Goal: Task Accomplishment & Management: Complete application form

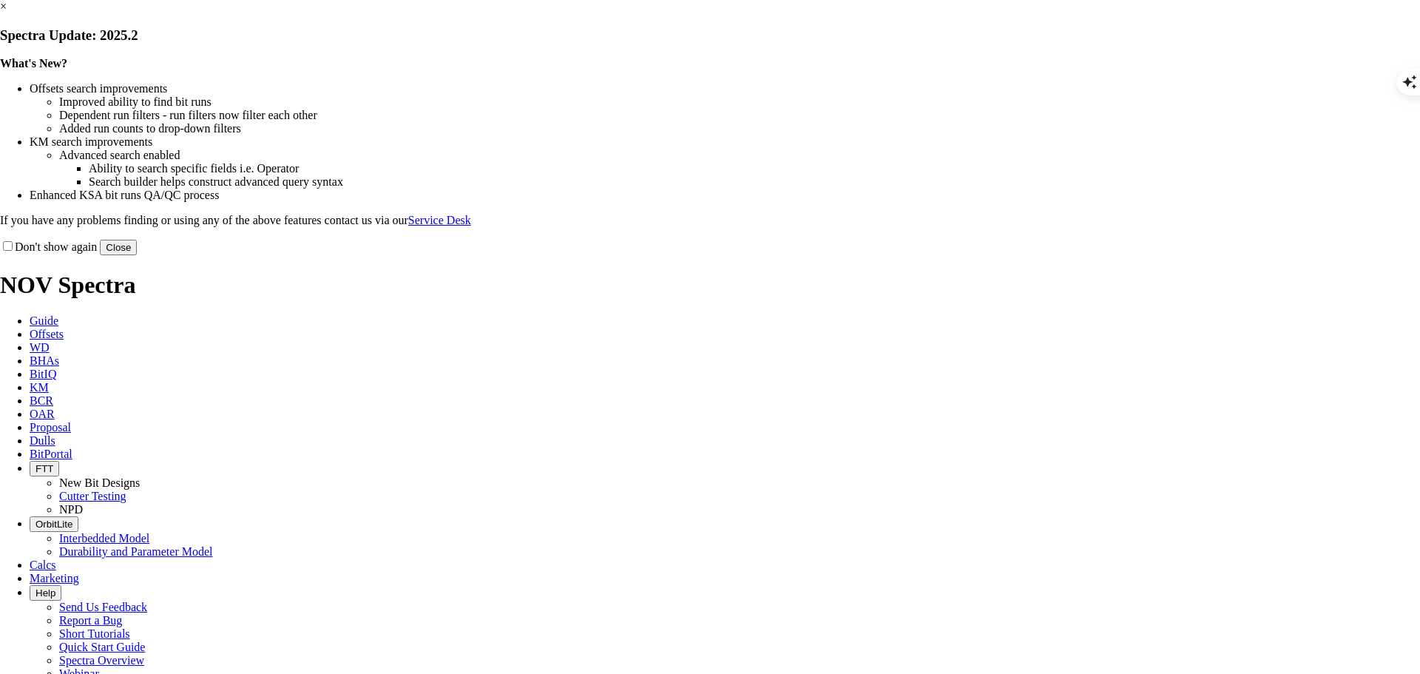
scroll to position [1484, 0]
click at [137, 255] on button "Close" at bounding box center [118, 248] width 37 height 16
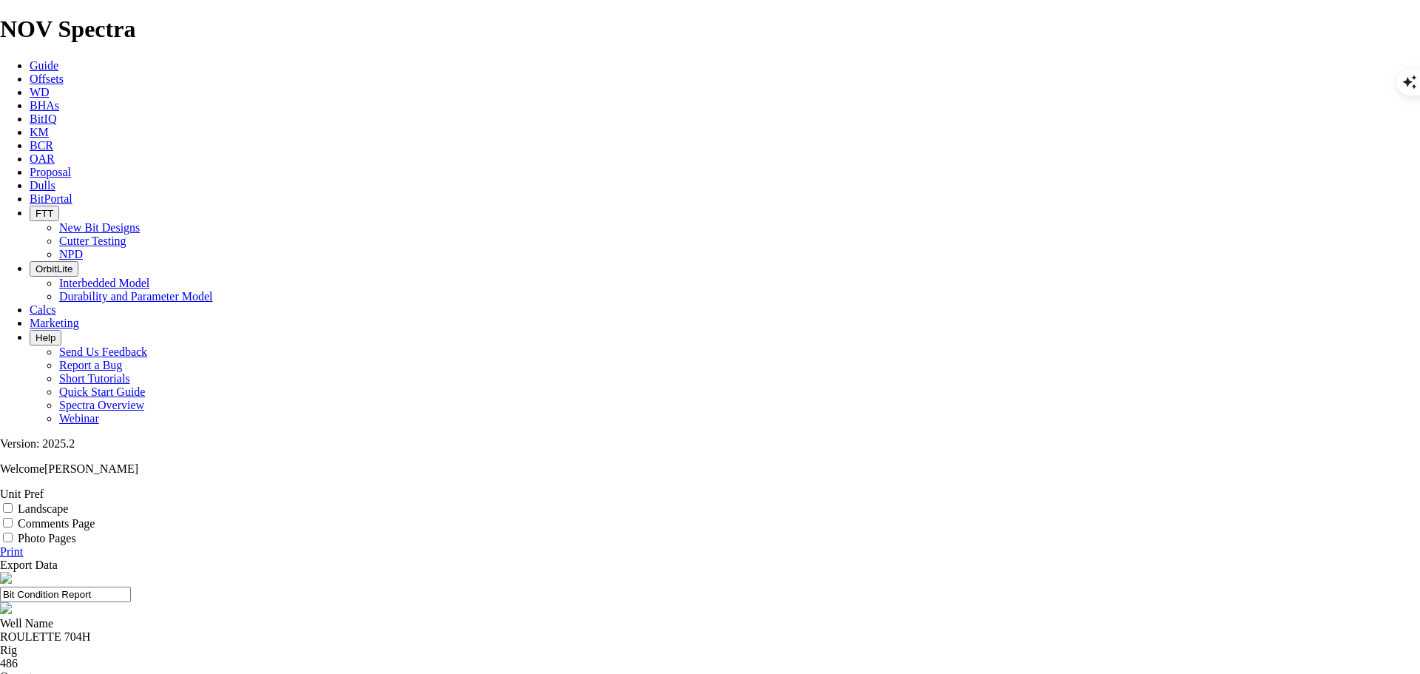
click at [554, 630] on div "ROULETTE 704H" at bounding box center [710, 636] width 1420 height 13
type textarea "704H"
click at [554, 630] on div "ROULETTE 704H" at bounding box center [710, 636] width 1420 height 13
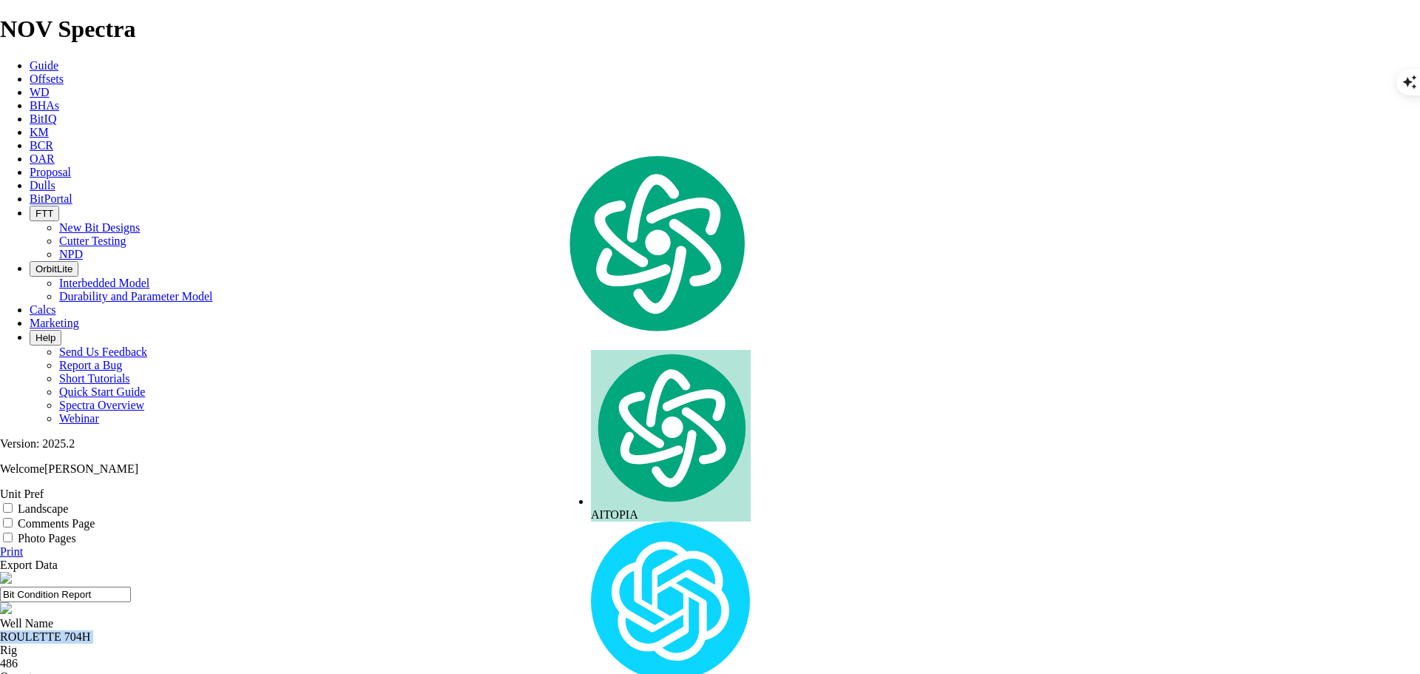
click at [554, 630] on div "ROULETTE 704H" at bounding box center [710, 636] width 1420 height 13
copy div "ROULETTE 704H"
click at [64, 72] on span "Offsets" at bounding box center [47, 78] width 34 height 13
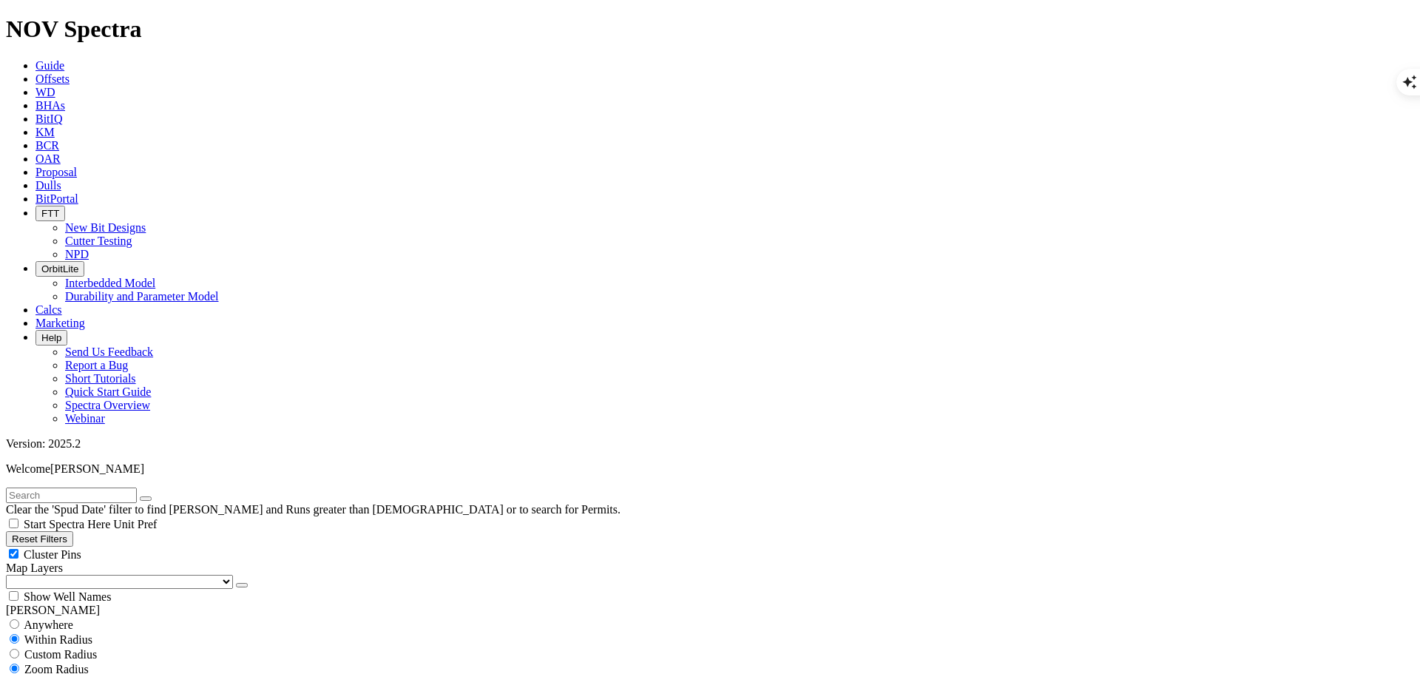
click at [137, 487] on input "text" at bounding box center [71, 495] width 131 height 16
paste input "ROULETTE 704H"
type input "ROULETTE 704H"
click at [160, 498] on icon "submit" at bounding box center [160, 498] width 0 height 0
click at [67, 618] on span "Anywhere" at bounding box center [49, 624] width 50 height 13
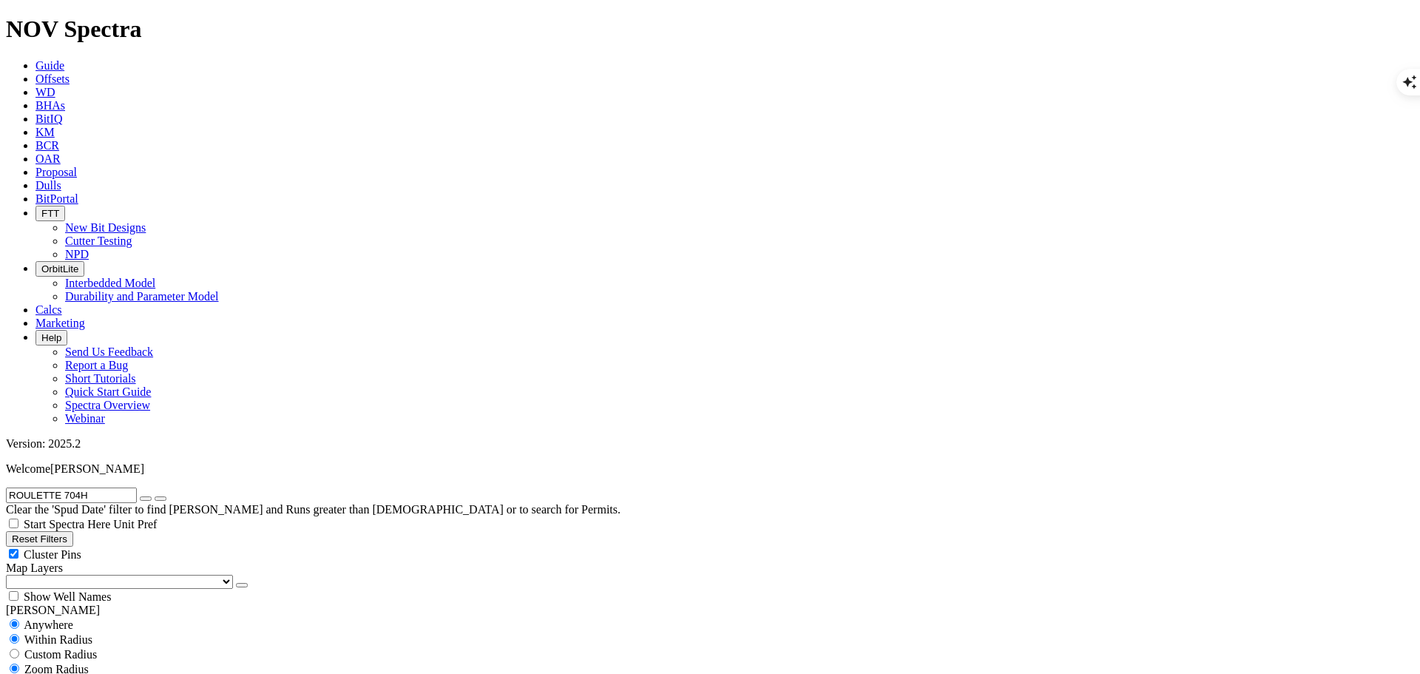
radio input "true"
radio input "false"
radio input "true"
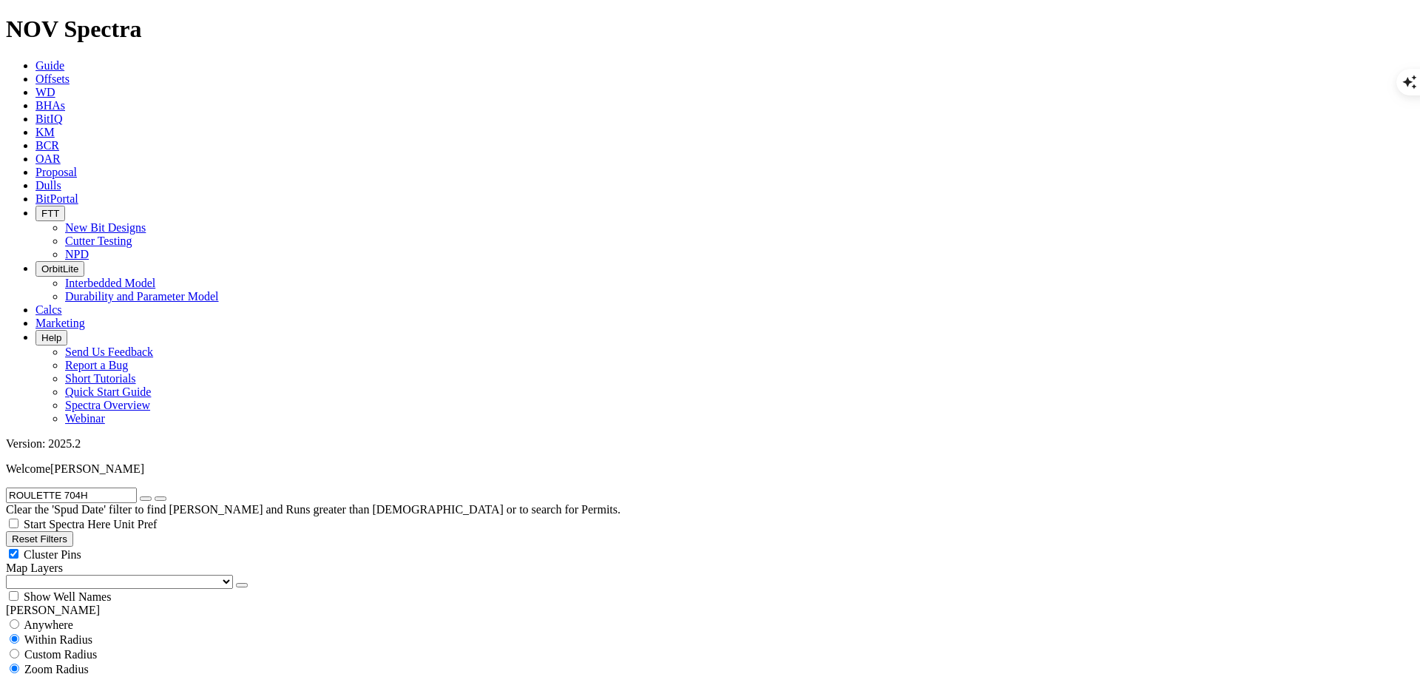
click at [61, 575] on select "US Counties Alberta, CA Townships British Columbia, CA Townships British Columb…" at bounding box center [119, 582] width 227 height 14
click at [11, 575] on select "US Counties Alberta, CA Townships British Columbia, CA Townships British Columb…" at bounding box center [119, 582] width 227 height 14
click at [144, 589] on div "Show Well Names" at bounding box center [710, 596] width 1408 height 15
checkbox input "true"
click at [19, 649] on input "radio" at bounding box center [15, 654] width 10 height 10
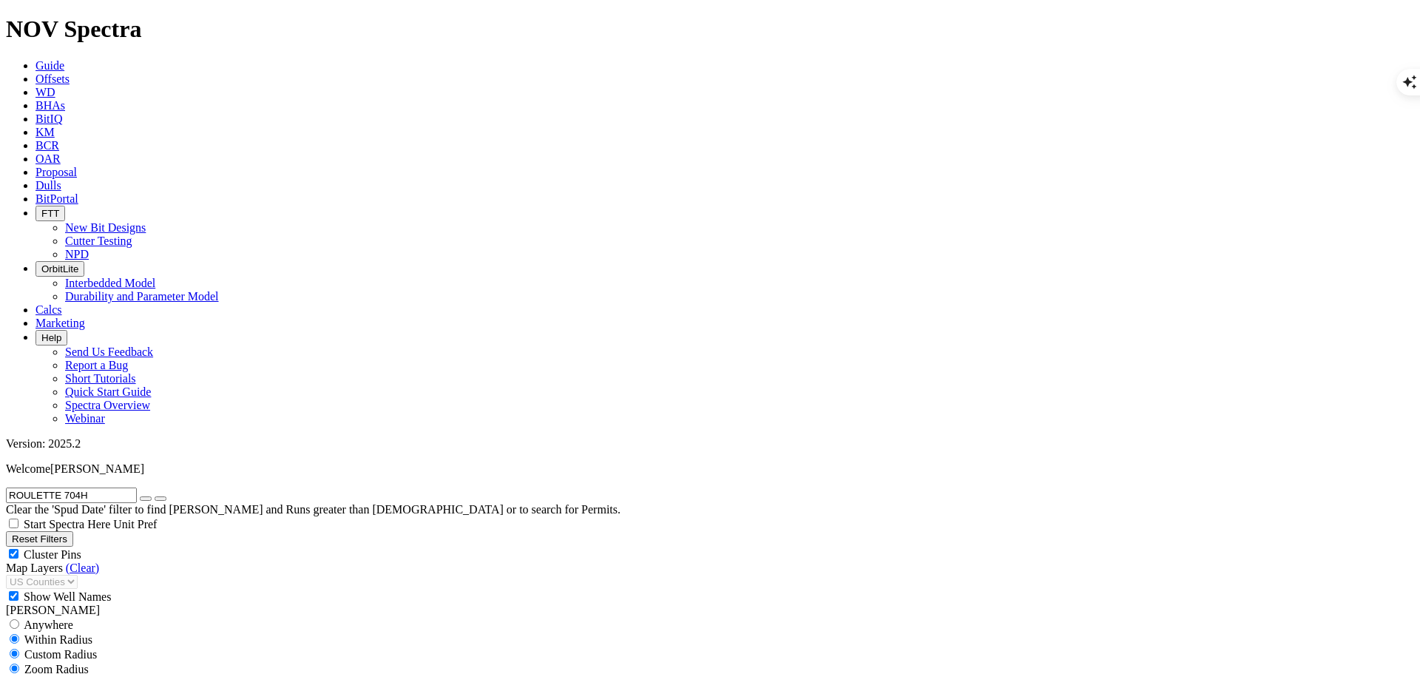
radio input "true"
radio input "false"
click at [93, 673] on input "number" at bounding box center [71, 684] width 131 height 16
type input "5"
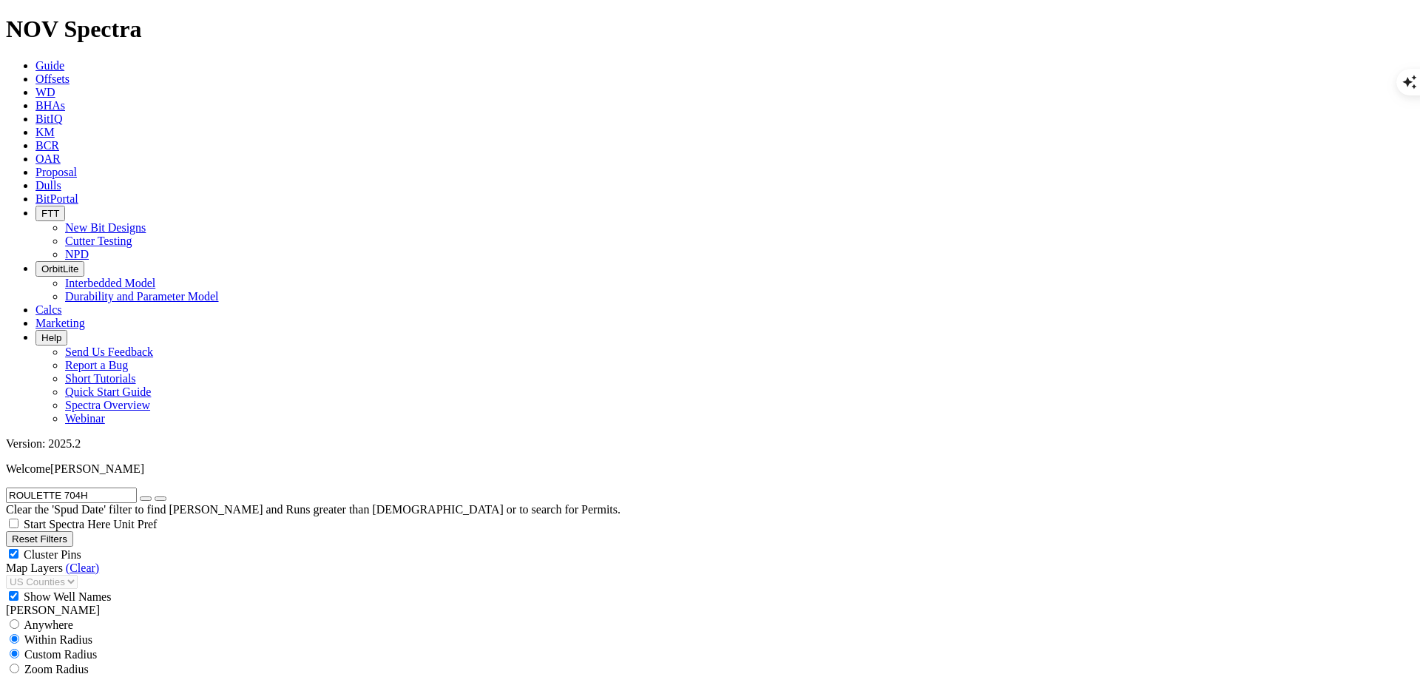
select select "8.75"
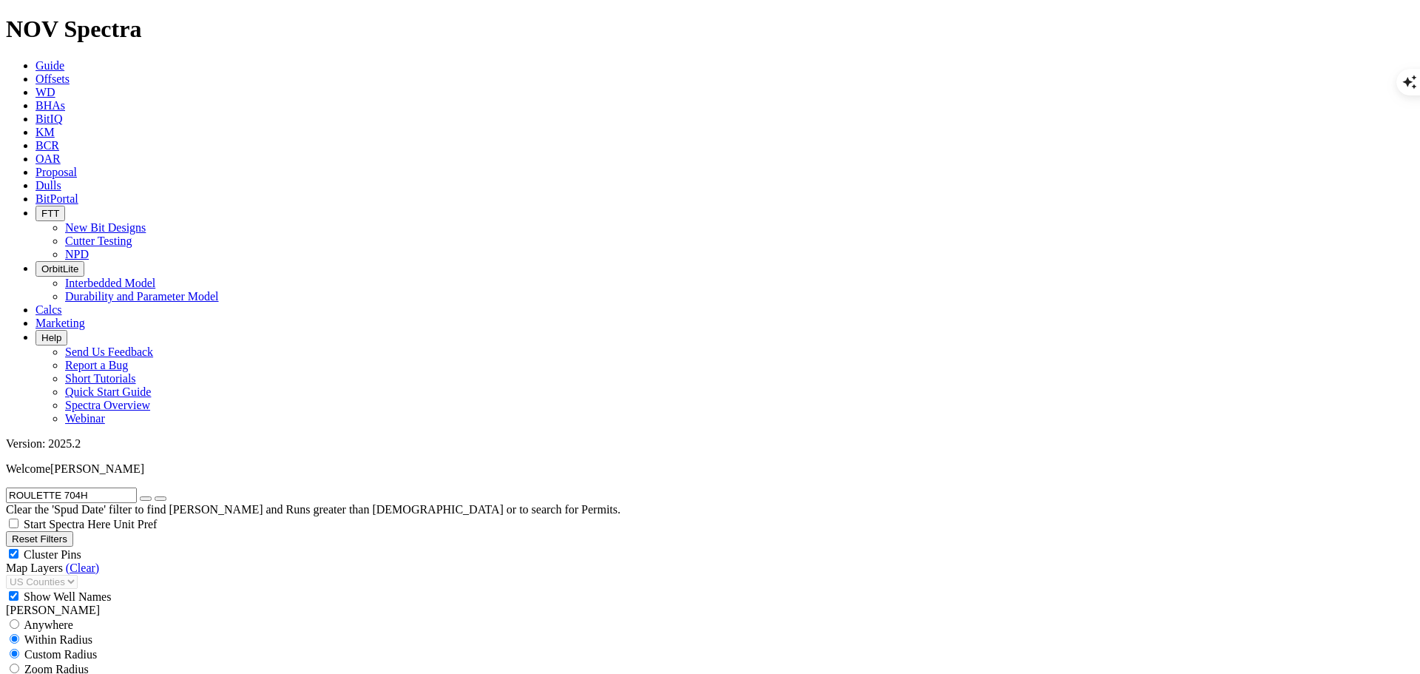
checkbox input "false"
select select "? number:8.75 ?"
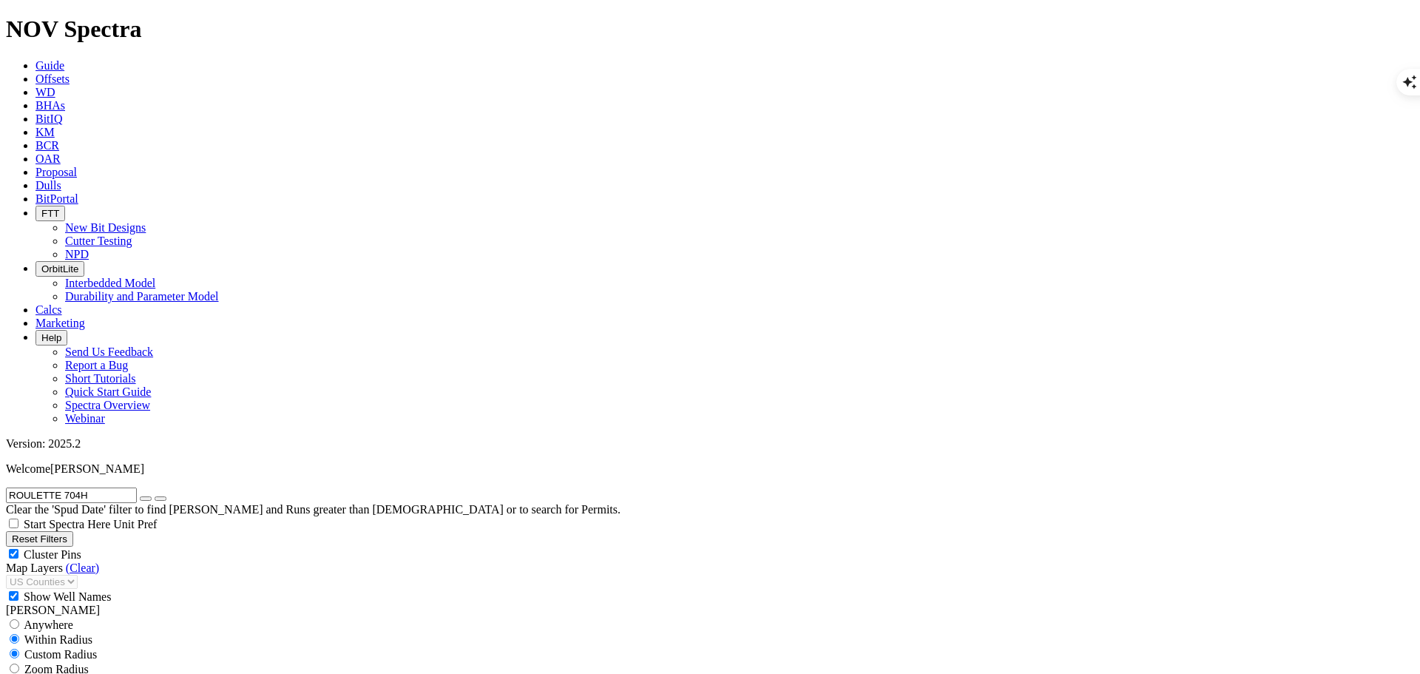
scroll to position [370, 0]
click at [100, 487] on input "ROULETTE 704H" at bounding box center [71, 495] width 131 height 16
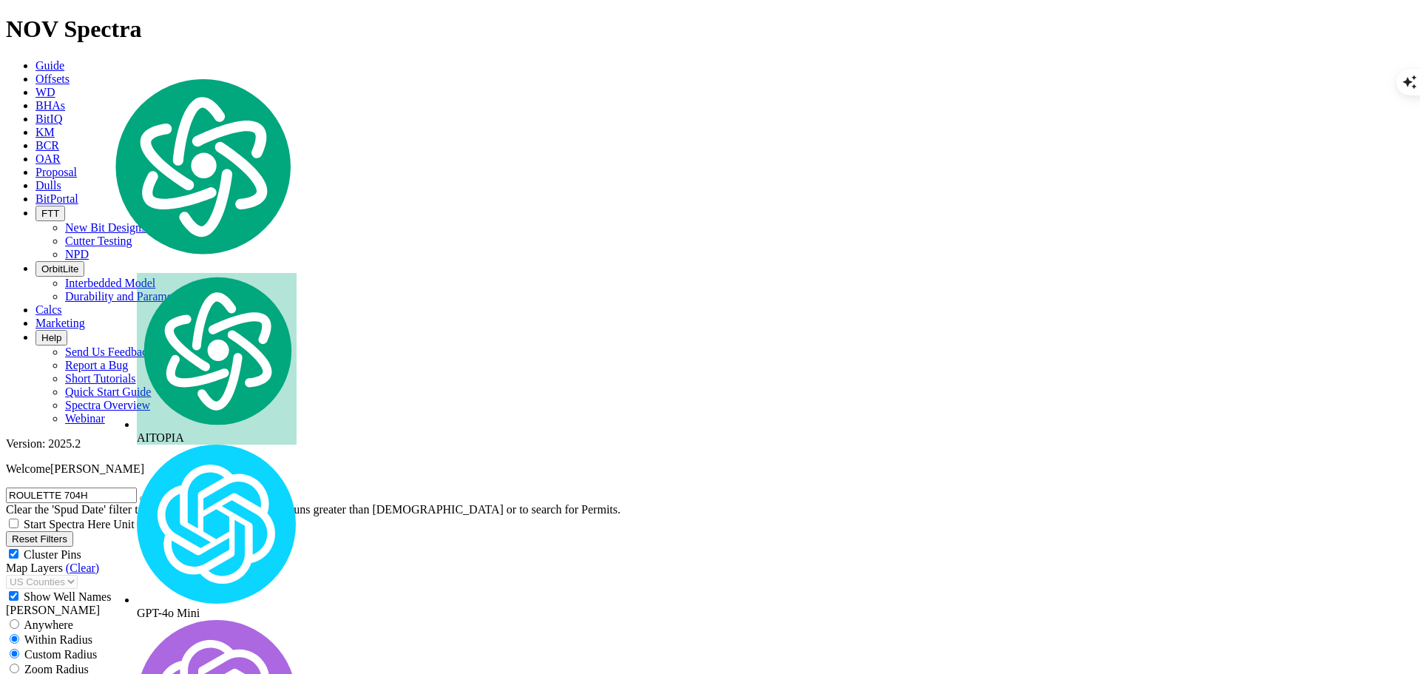
click at [100, 487] on input "ROULETTE 704H" at bounding box center [71, 495] width 131 height 16
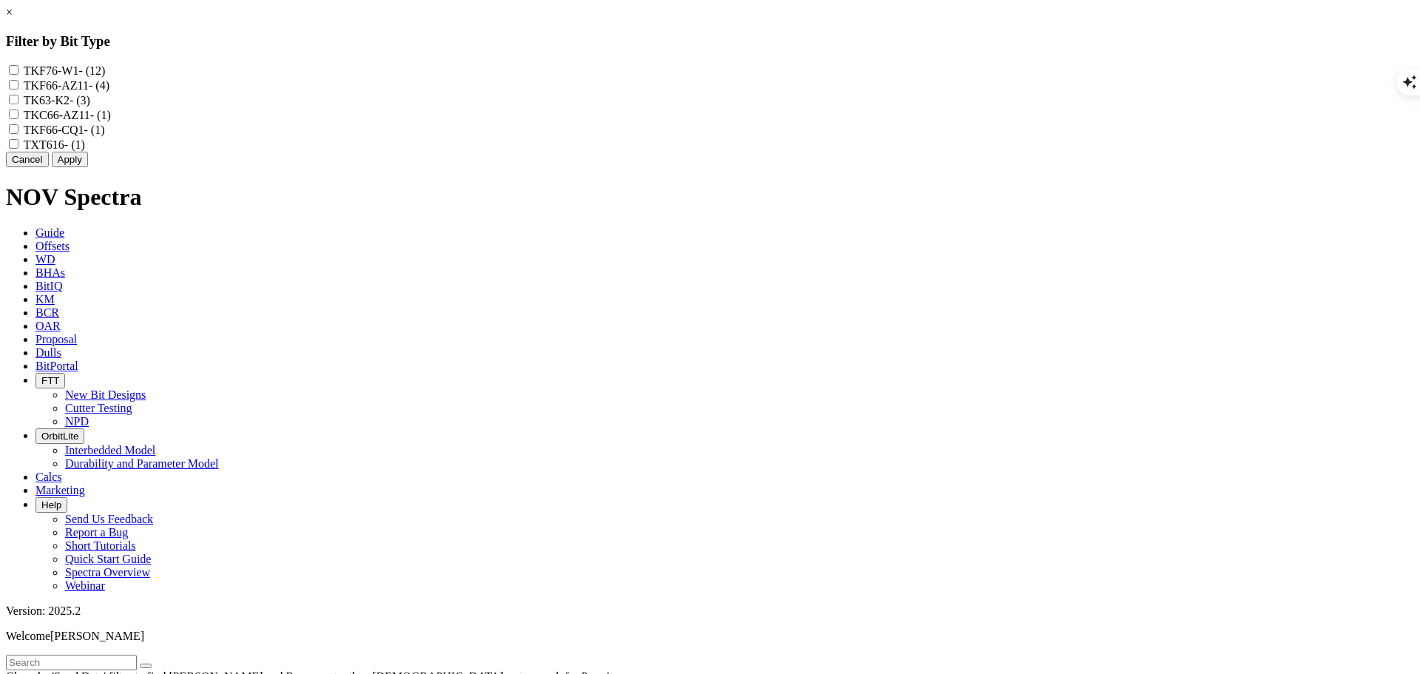
click at [18, 89] on input "TKF66-AZ11 - (4)" at bounding box center [14, 85] width 10 height 10
checkbox input "true"
click at [18, 119] on input "TKC66-AZ11 - (1)" at bounding box center [14, 114] width 10 height 10
checkbox input "true"
click at [88, 167] on button "Apply" at bounding box center [70, 160] width 36 height 16
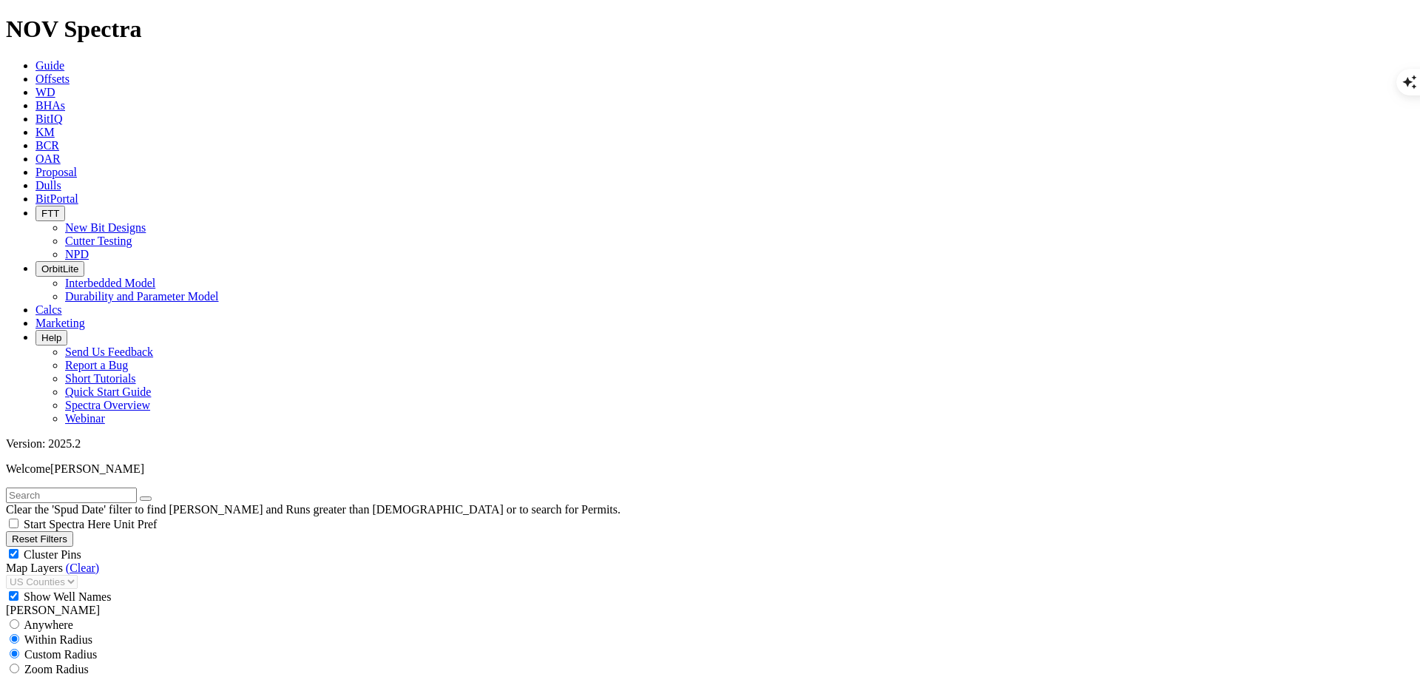
scroll to position [74, 0]
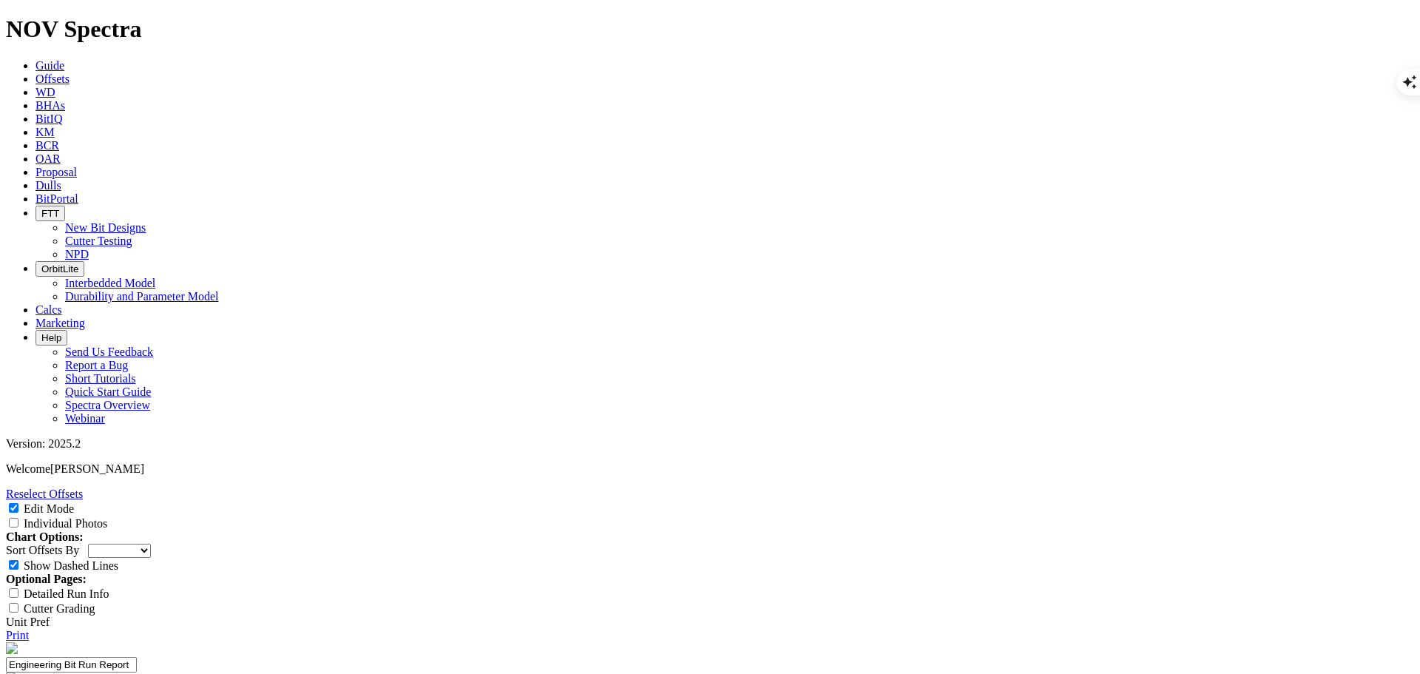
click at [83, 487] on link "Reselect Offsets" at bounding box center [44, 493] width 77 height 13
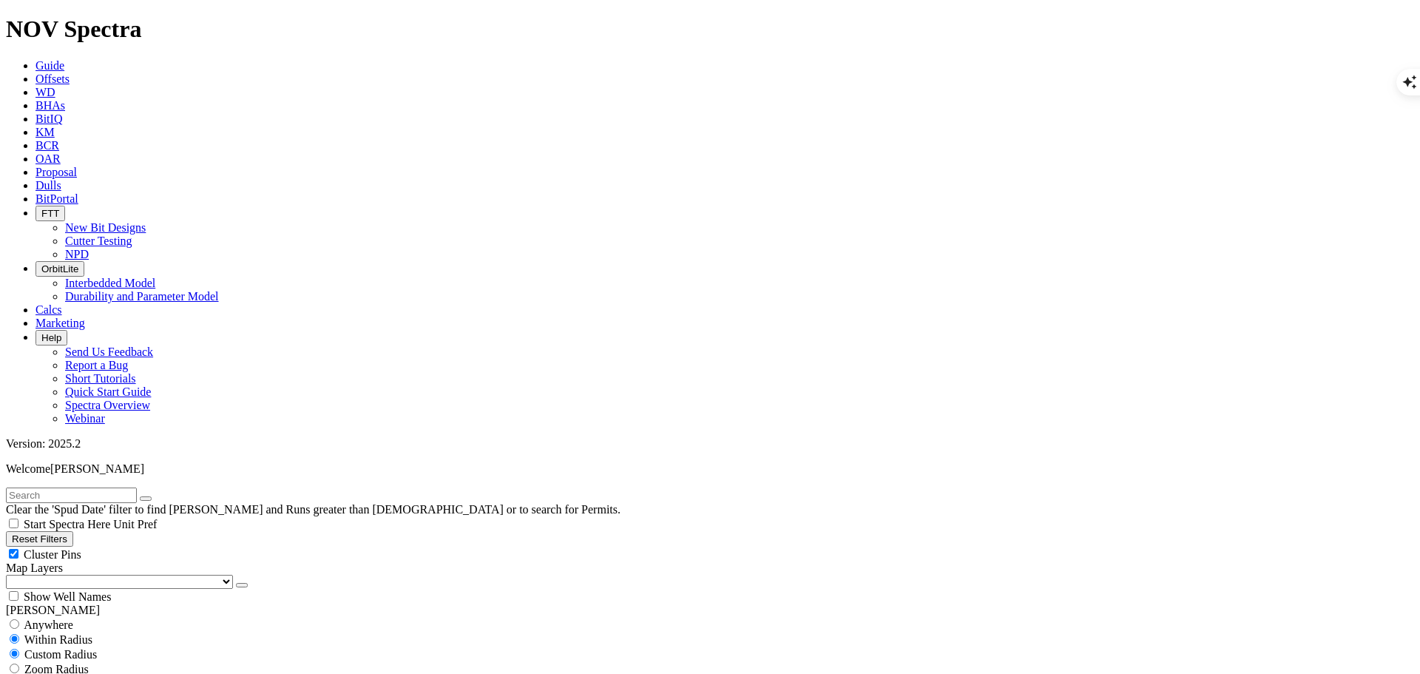
scroll to position [2381, 0]
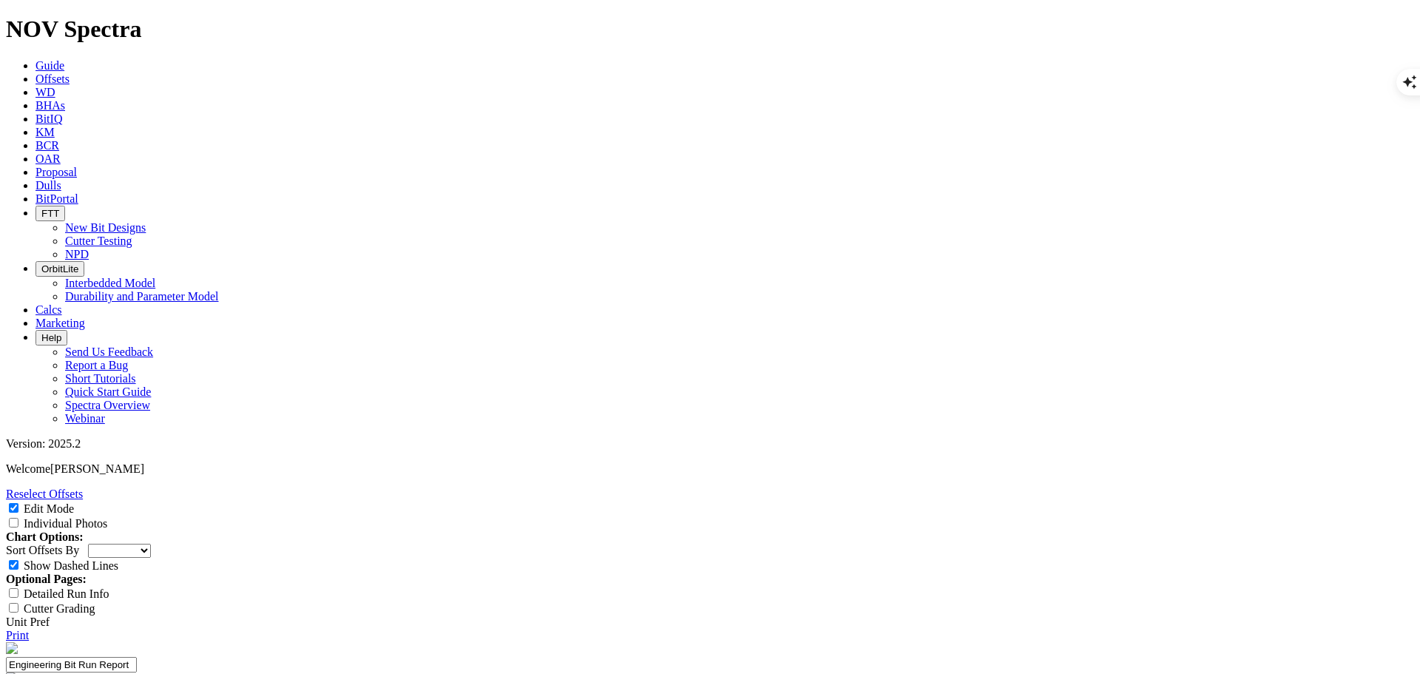
select select "Cutter"
type input "1613 ET145+A"
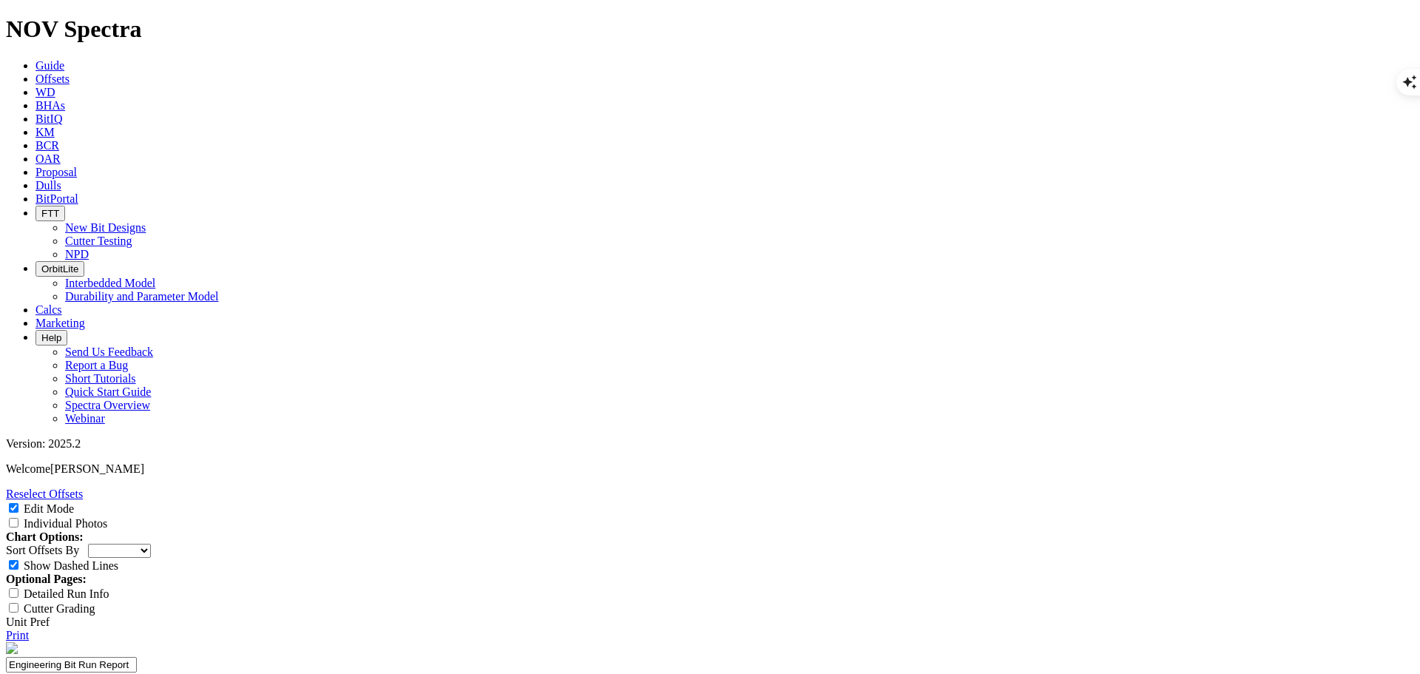
paste textarea "Test 1613 T2 ION145+A 3D IP in the cone Vs ET187 & ET175"
type textarea "Test 1613 T2 ION145+A 3D IP in the cone Vs ET187 & ET175"
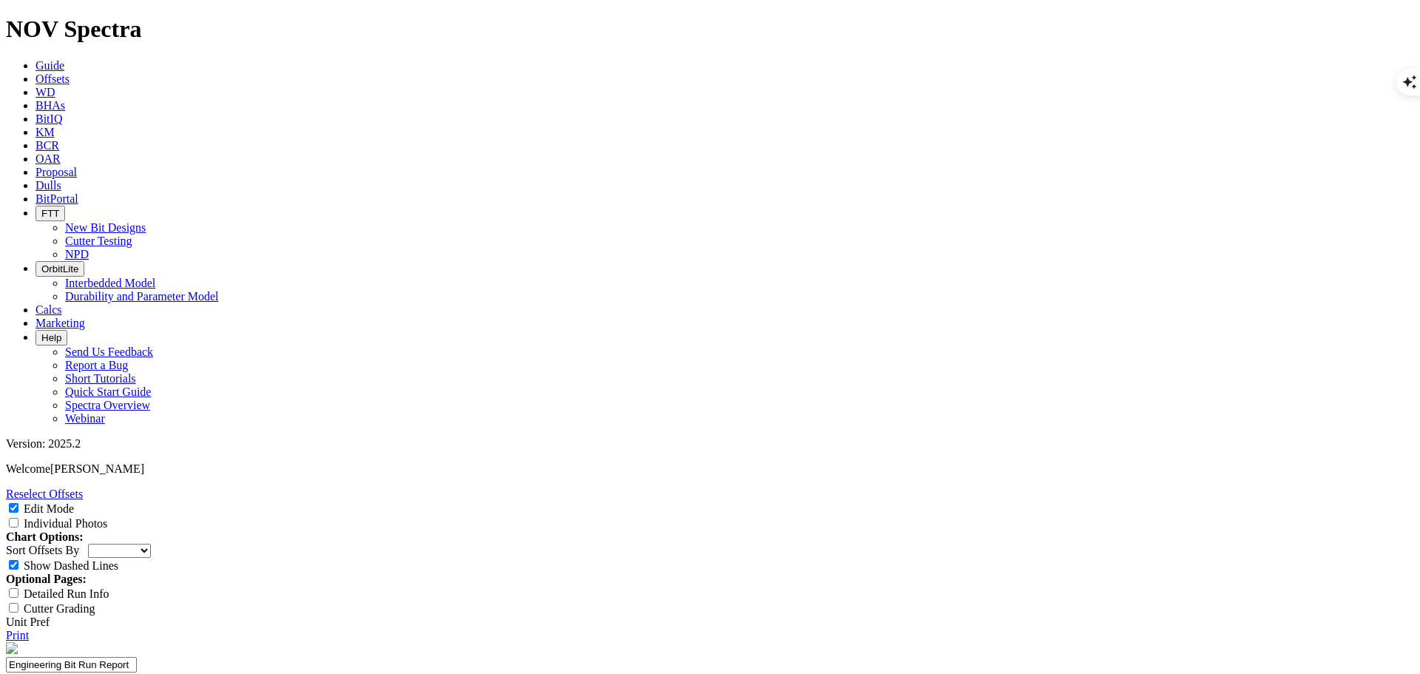
type input "1"
type textarea "Short run due to motor failure"
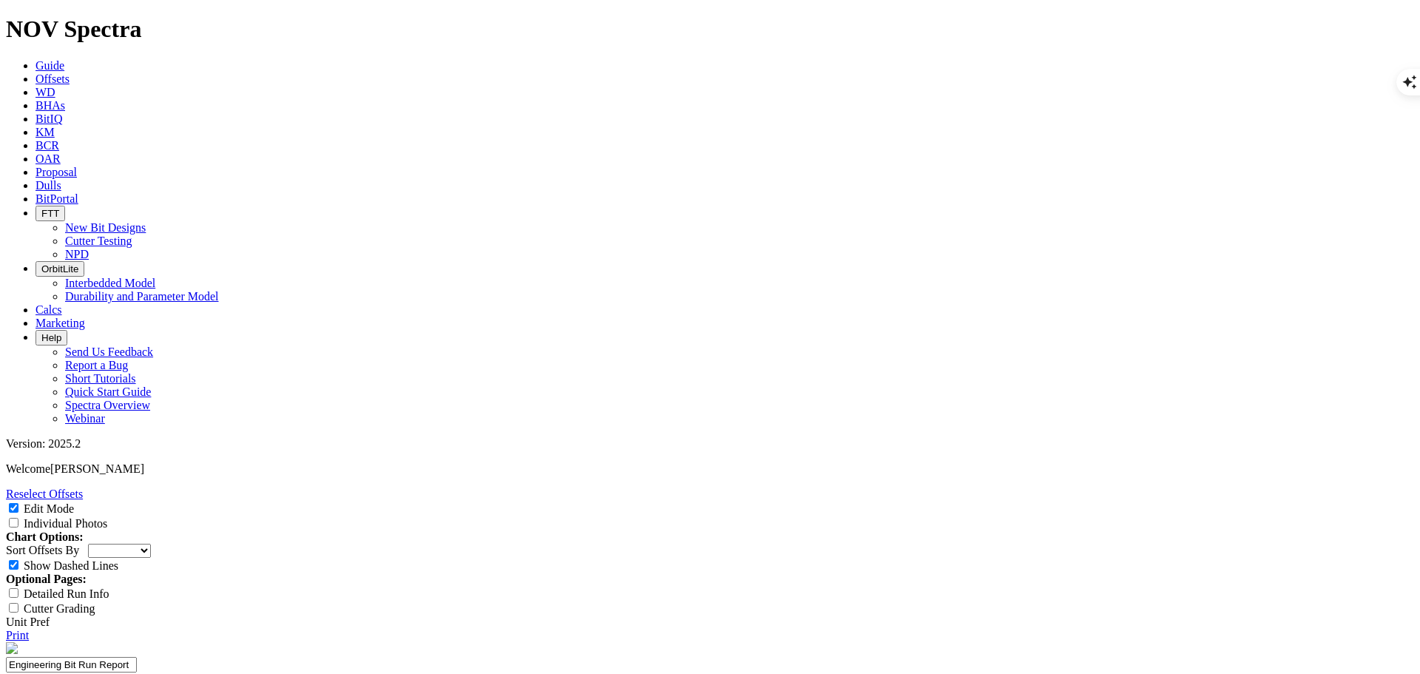
paste textarea "4 X ET145+A cutters display carbide loss on the substrate"
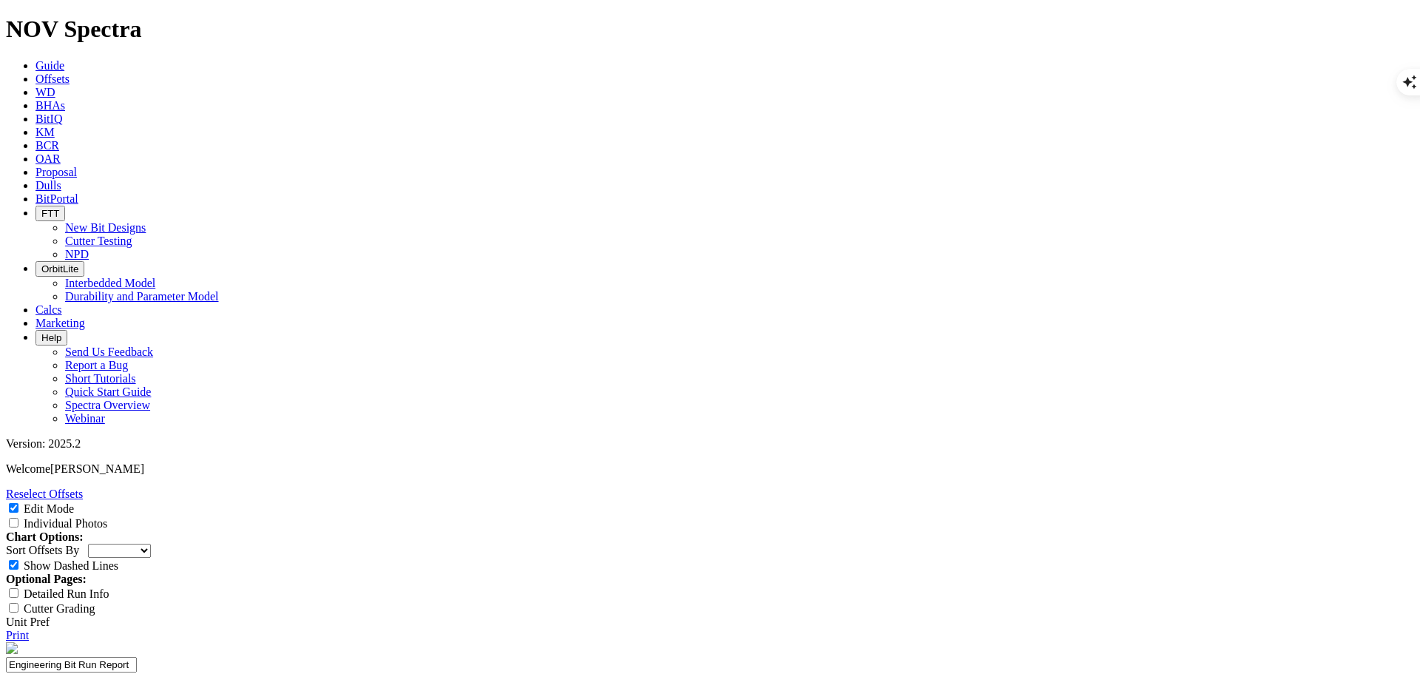
type textarea "4 X ET145+A cutters display carbide loss on the substrate"
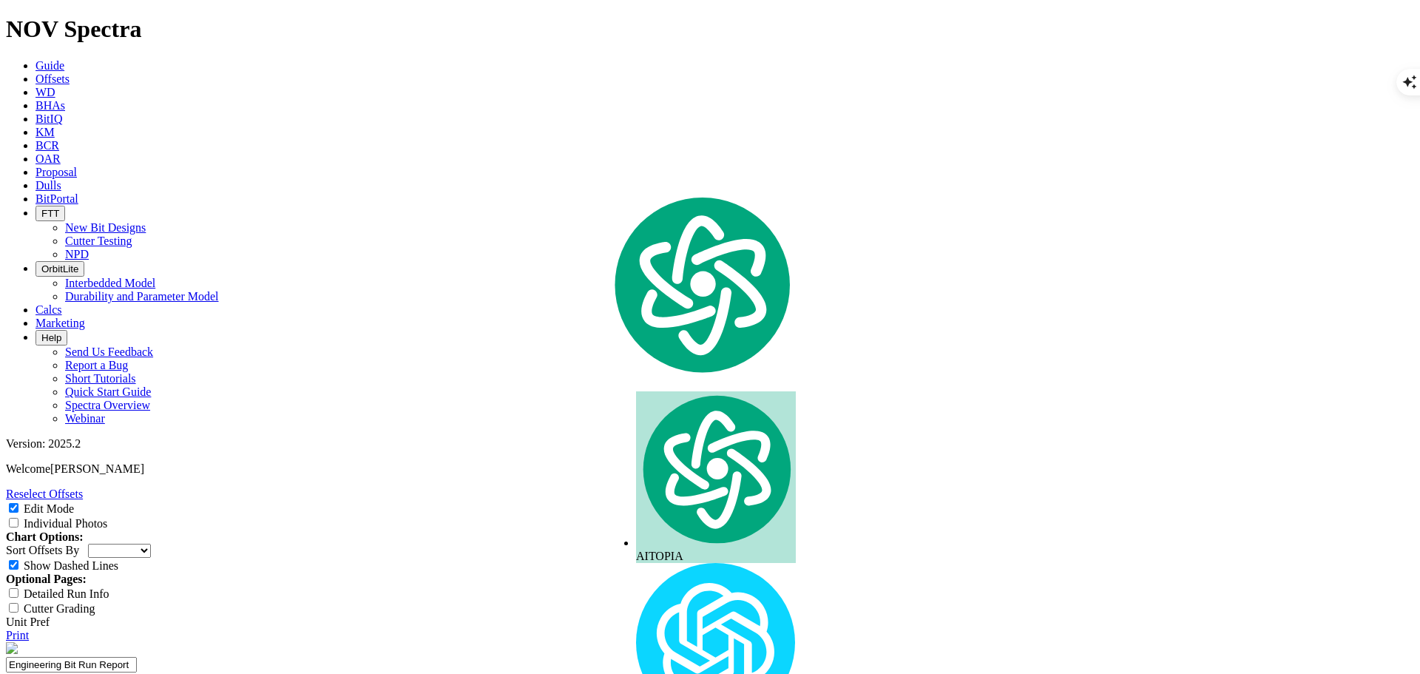
copy div "A316922"
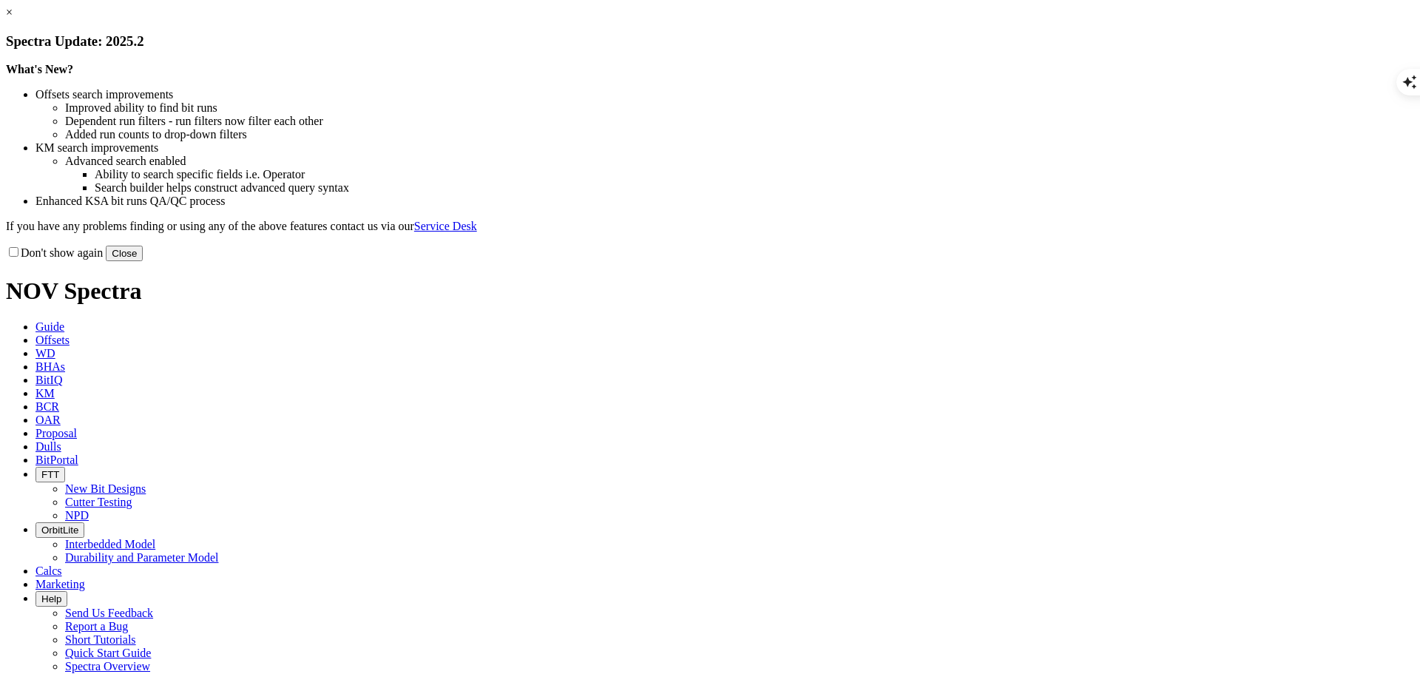
select select "Cutter"
click at [143, 261] on button "Close" at bounding box center [124, 254] width 37 height 16
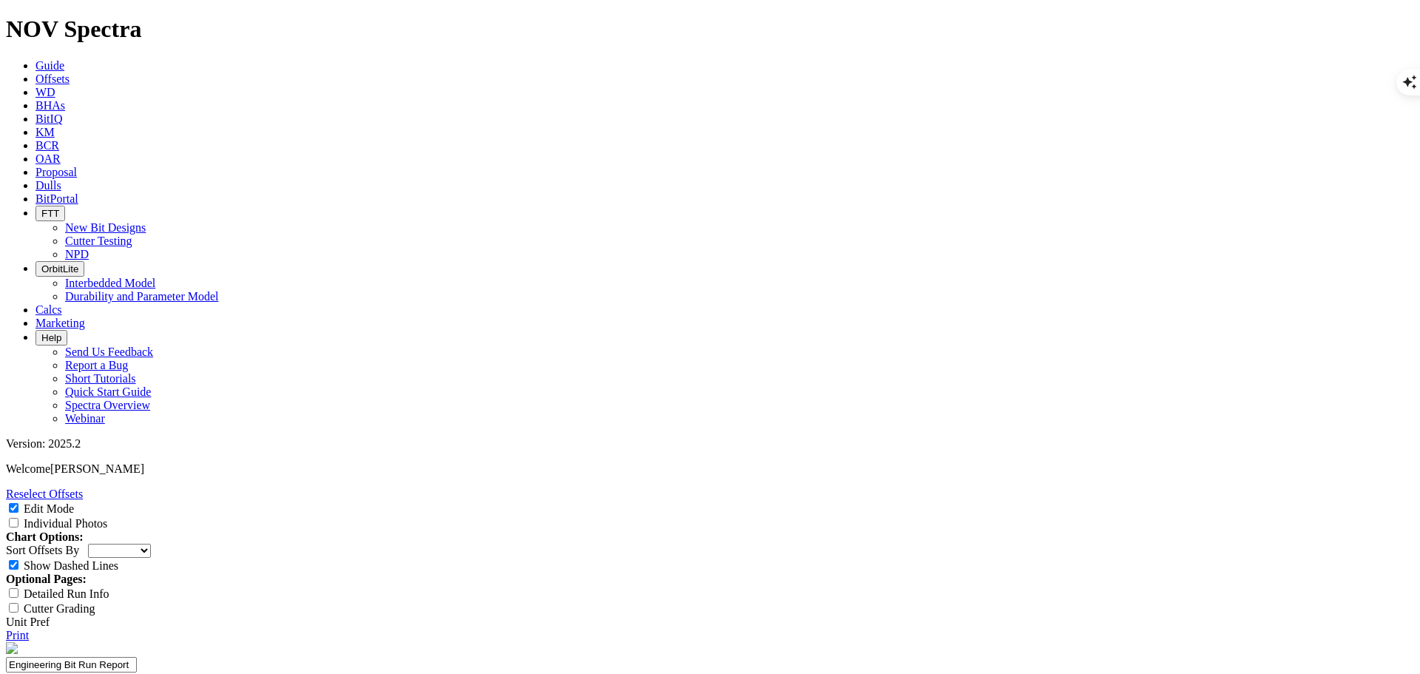
drag, startPoint x: 588, startPoint y: 533, endPoint x: 523, endPoint y: 513, distance: 68.3
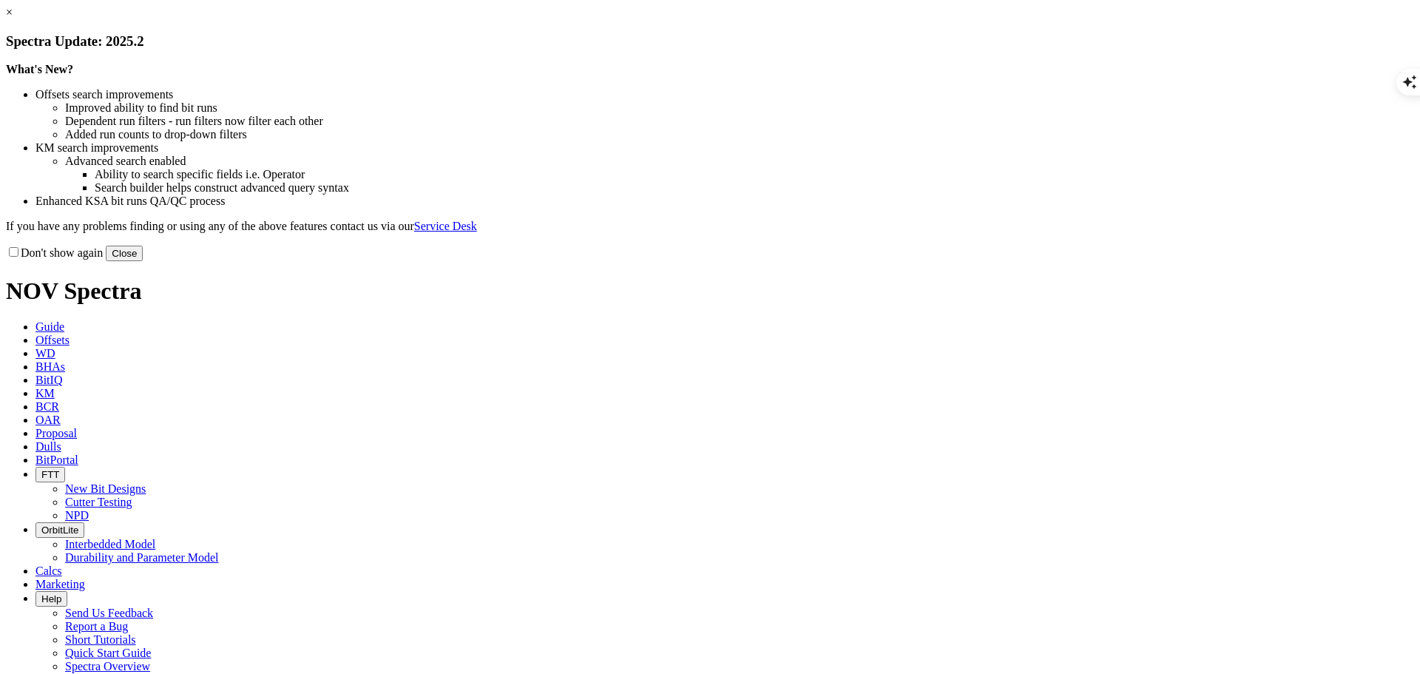
scroll to position [1484, 0]
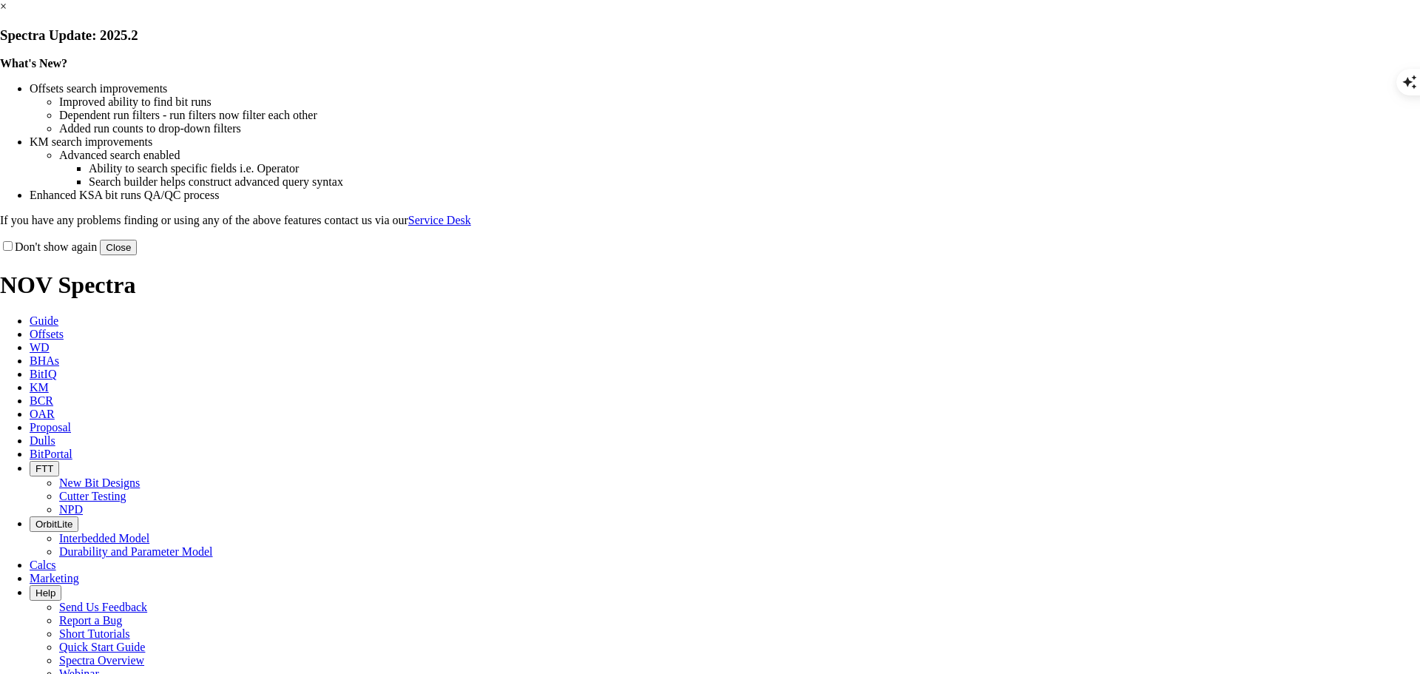
scroll to position [1484, 0]
click at [137, 255] on button "Close" at bounding box center [118, 248] width 37 height 16
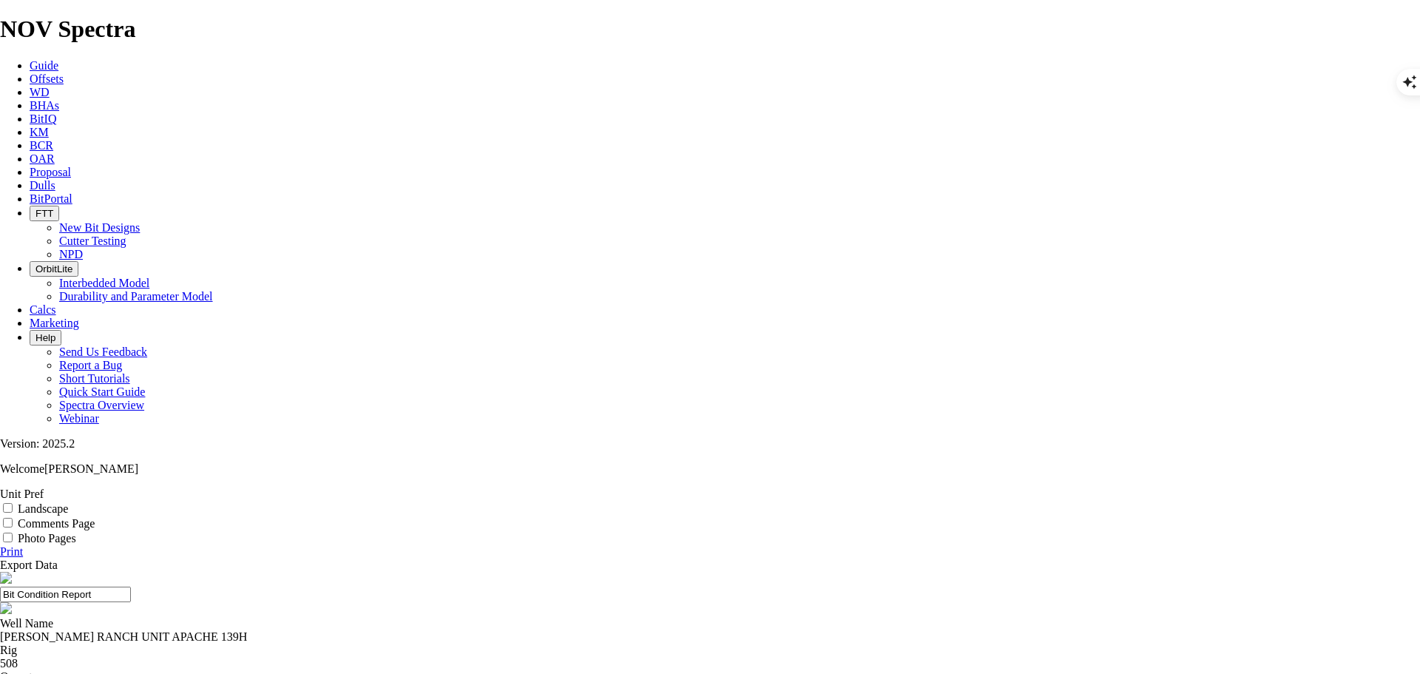
click at [609, 630] on div "[PERSON_NAME] RANCH UNIT APACHE 139H" at bounding box center [710, 636] width 1420 height 13
type textarea "APACHE"
click at [609, 630] on div "[PERSON_NAME] RANCH UNIT APACHE 139H" at bounding box center [710, 636] width 1420 height 13
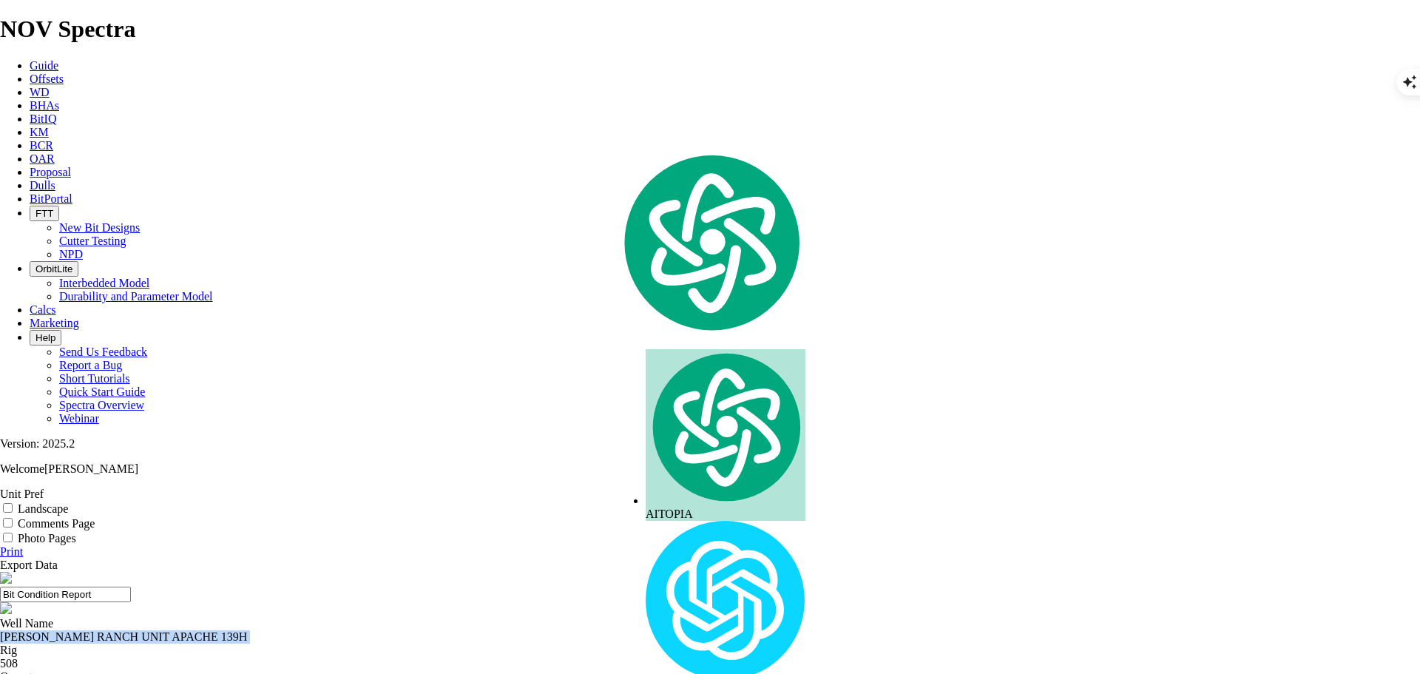
click at [609, 630] on div "[PERSON_NAME] RANCH UNIT APACHE 139H" at bounding box center [710, 636] width 1420 height 13
copy div "[PERSON_NAME] RANCH UNIT APACHE 139H"
click at [64, 72] on span "Offsets" at bounding box center [47, 78] width 34 height 13
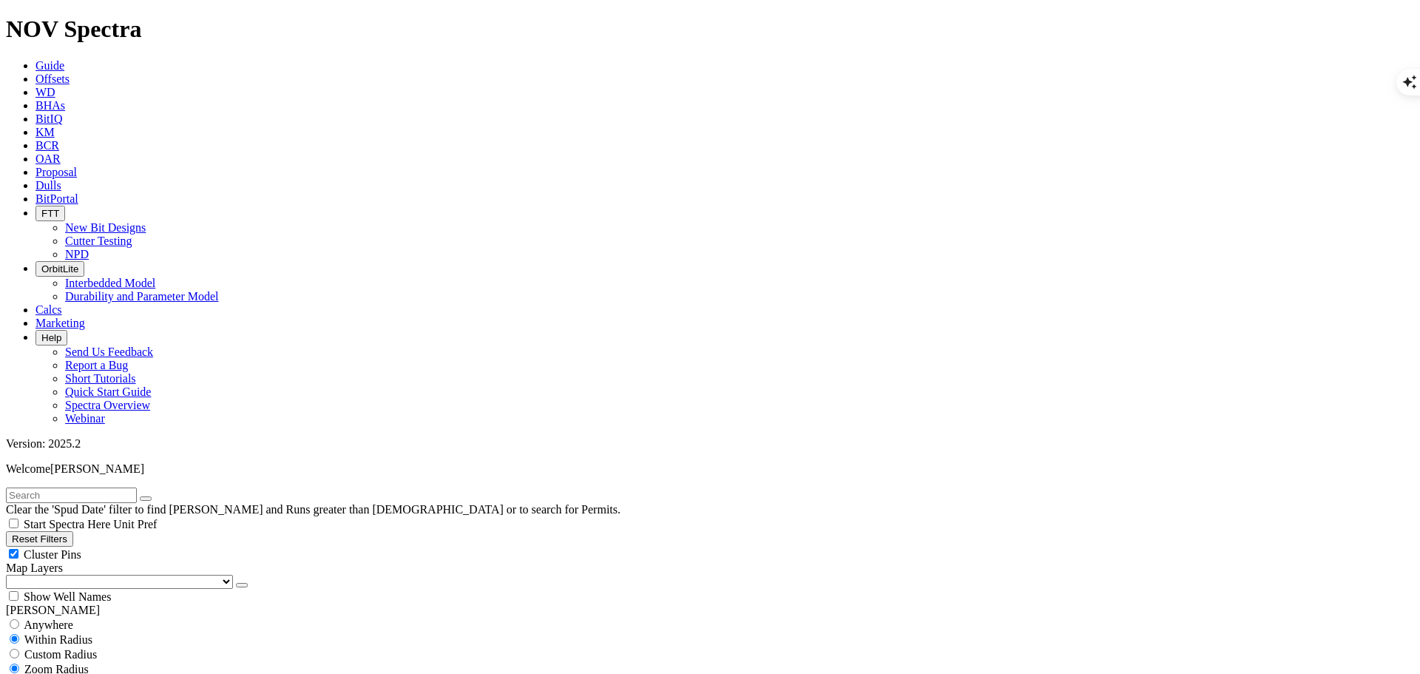
click at [74, 487] on input "text" at bounding box center [71, 495] width 131 height 16
type input "[PERSON_NAME] RANCH UNIT APACHE 139H"
click at [58, 618] on span "Anywhere" at bounding box center [49, 624] width 50 height 13
radio input "true"
radio input "false"
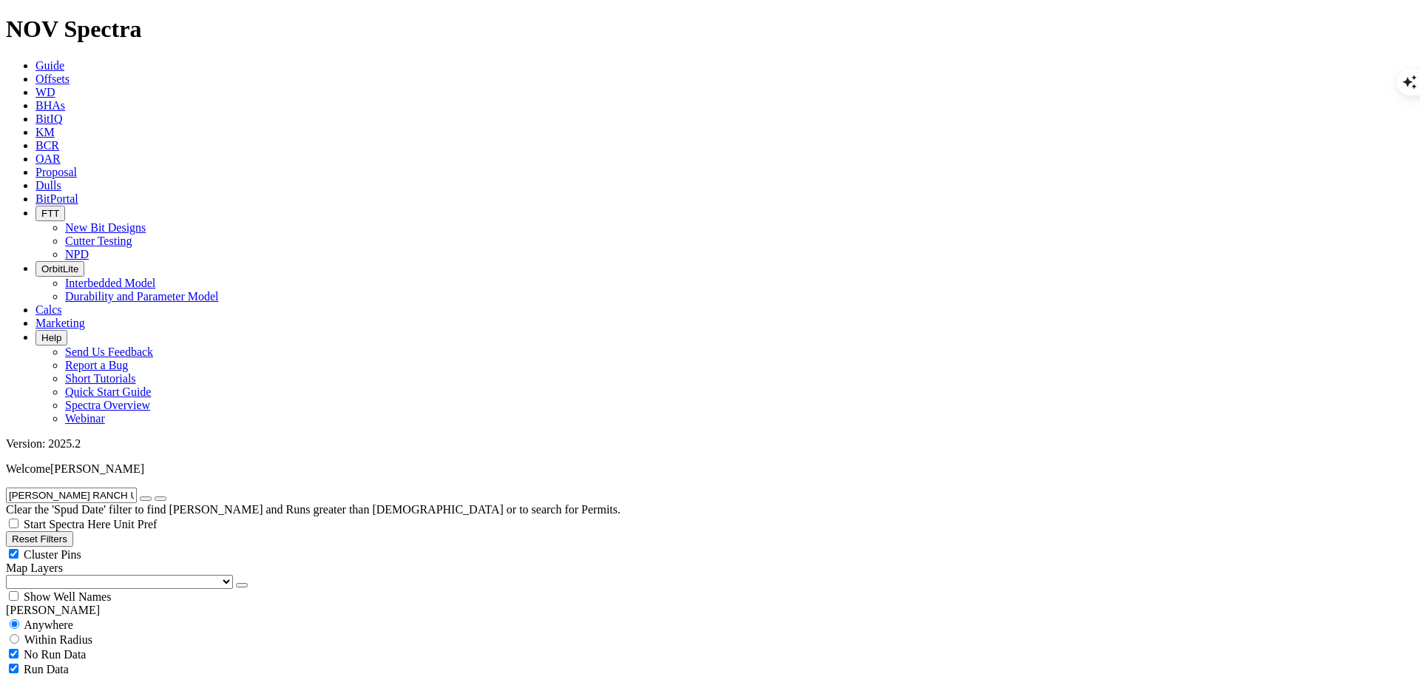
scroll to position [437, 0]
click at [73, 575] on select "US Counties [GEOGRAPHIC_DATA], [GEOGRAPHIC_DATA] [GEOGRAPHIC_DATA], [GEOGRAPHIC…" at bounding box center [119, 582] width 227 height 14
click at [11, 575] on select "US Counties [GEOGRAPHIC_DATA], [GEOGRAPHIC_DATA] [GEOGRAPHIC_DATA], [GEOGRAPHIC…" at bounding box center [119, 582] width 227 height 14
click at [147, 589] on div "Show Well Names" at bounding box center [710, 596] width 1408 height 15
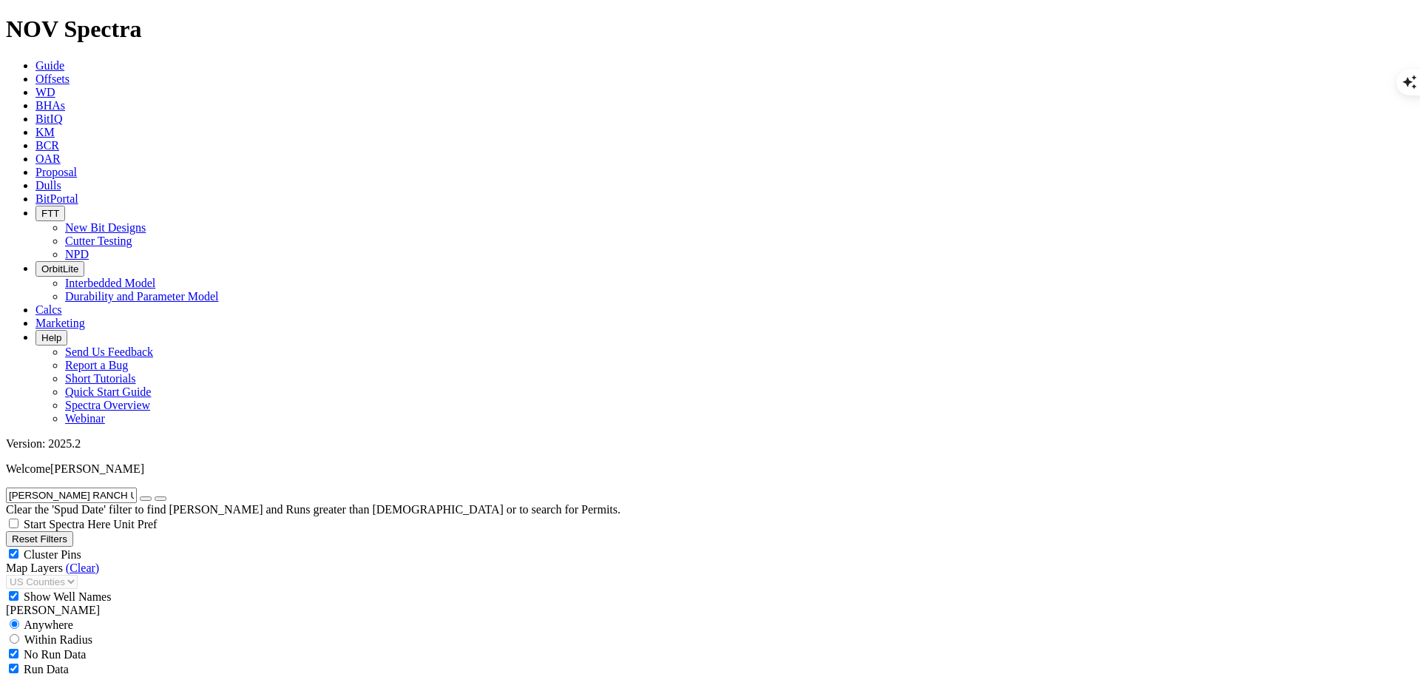
checkbox input "true"
click at [19, 634] on input "radio" at bounding box center [15, 639] width 10 height 10
radio input "true"
radio input "false"
click at [93, 648] on span "Custom Radius" at bounding box center [60, 654] width 72 height 13
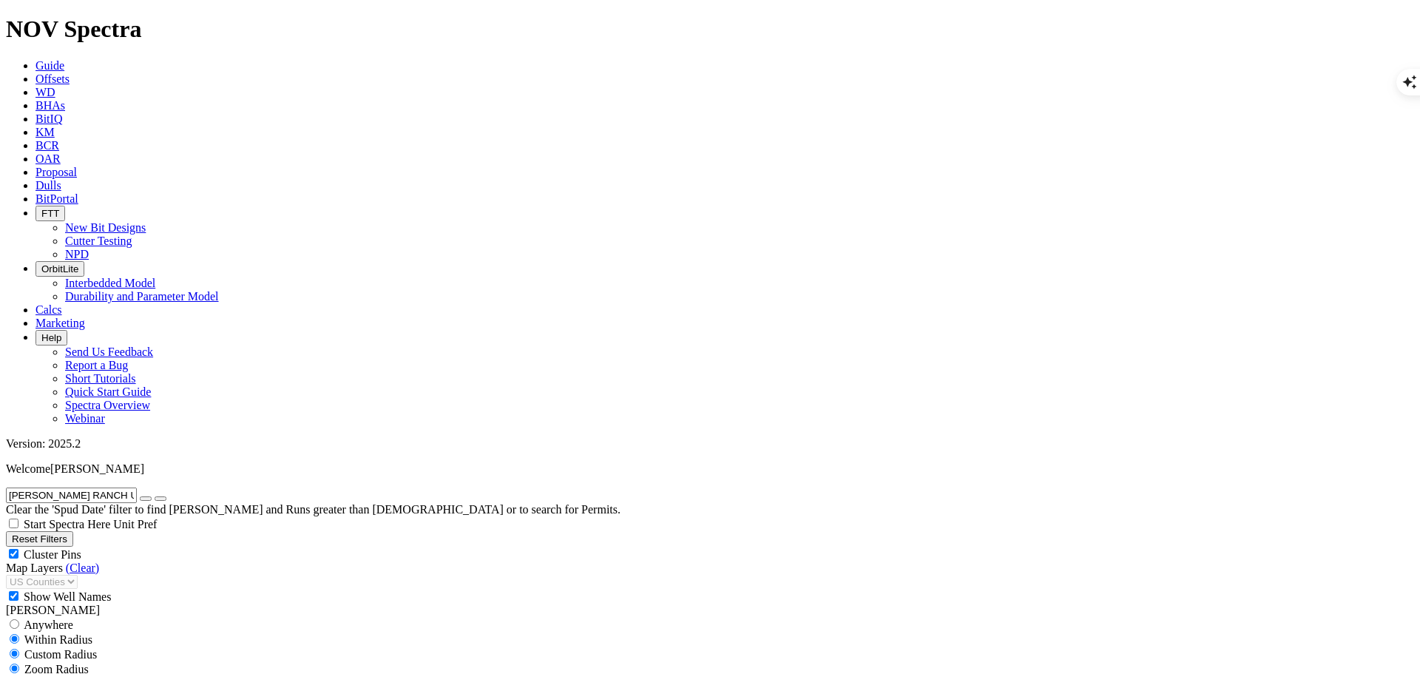
radio input "true"
radio input "false"
click at [115, 673] on input "number" at bounding box center [71, 684] width 131 height 16
type input "5"
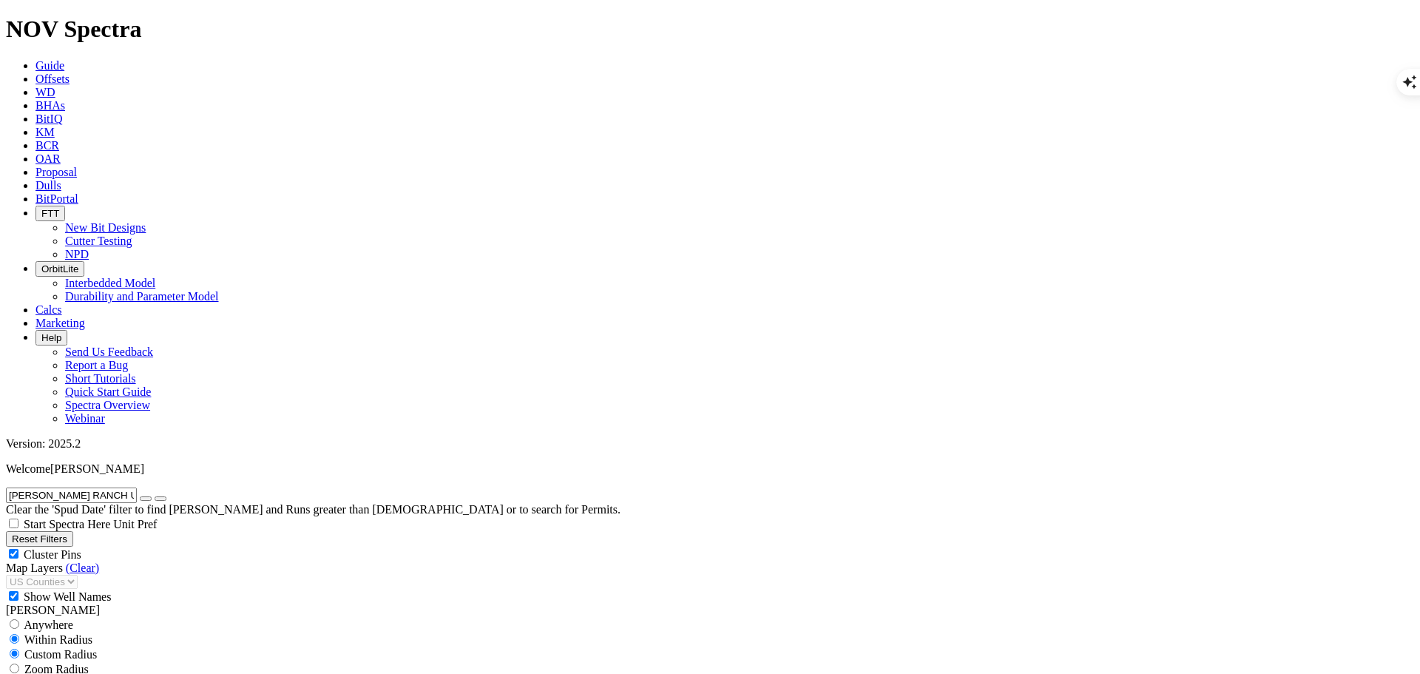
select select "8.75"
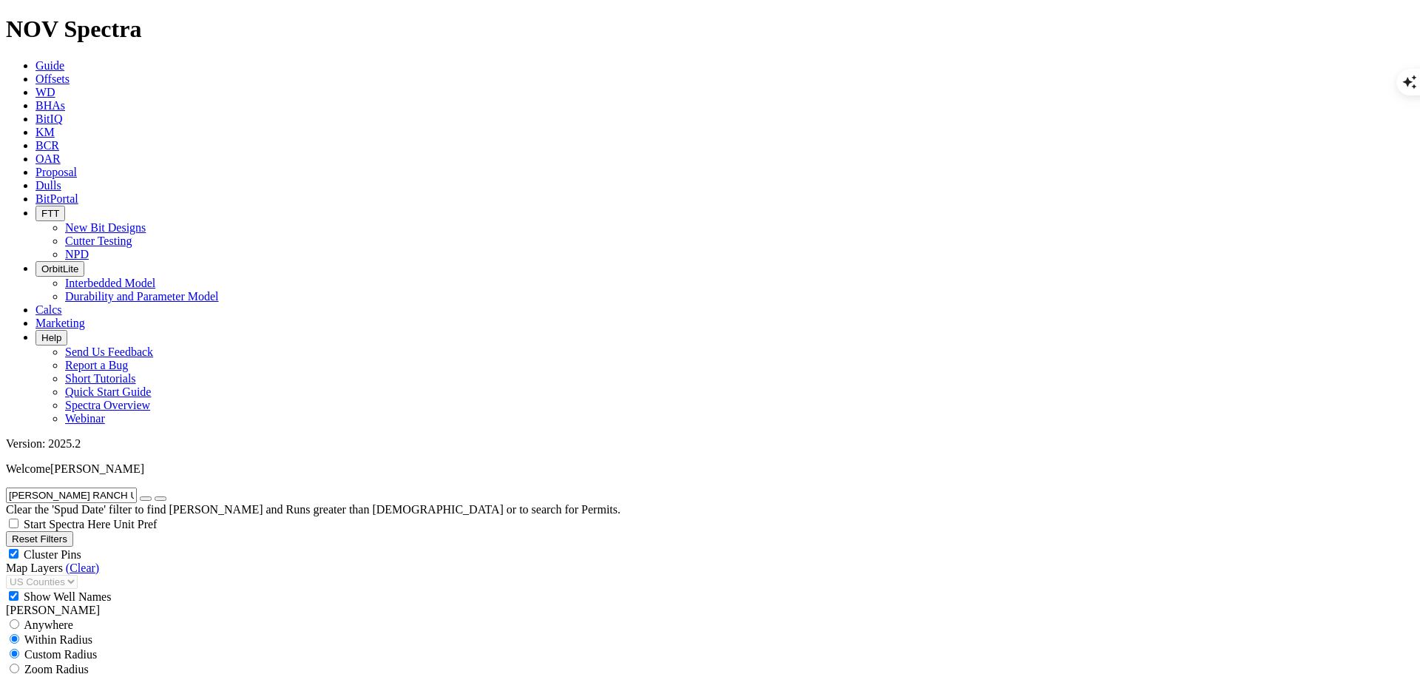
checkbox input "false"
select select "? number:8.75 ?"
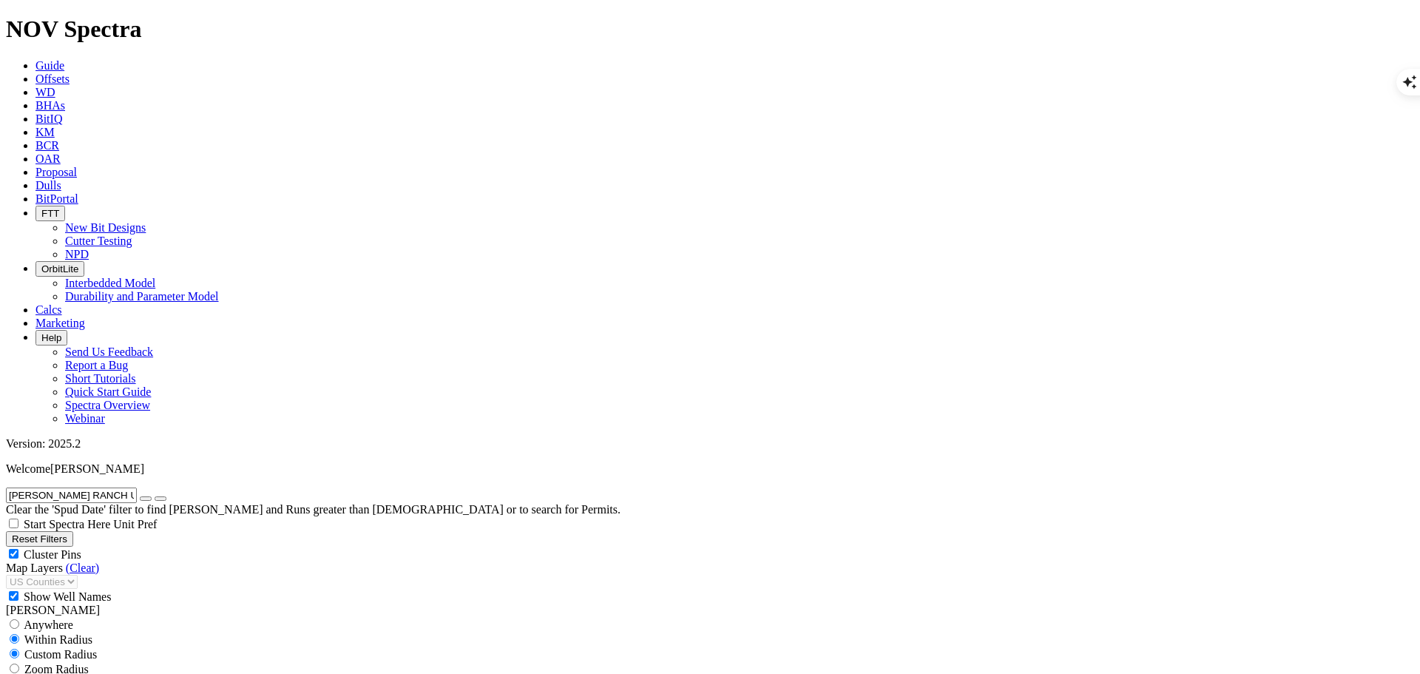
click at [67, 487] on input "[PERSON_NAME] RANCH UNIT APACHE 139H" at bounding box center [71, 495] width 131 height 16
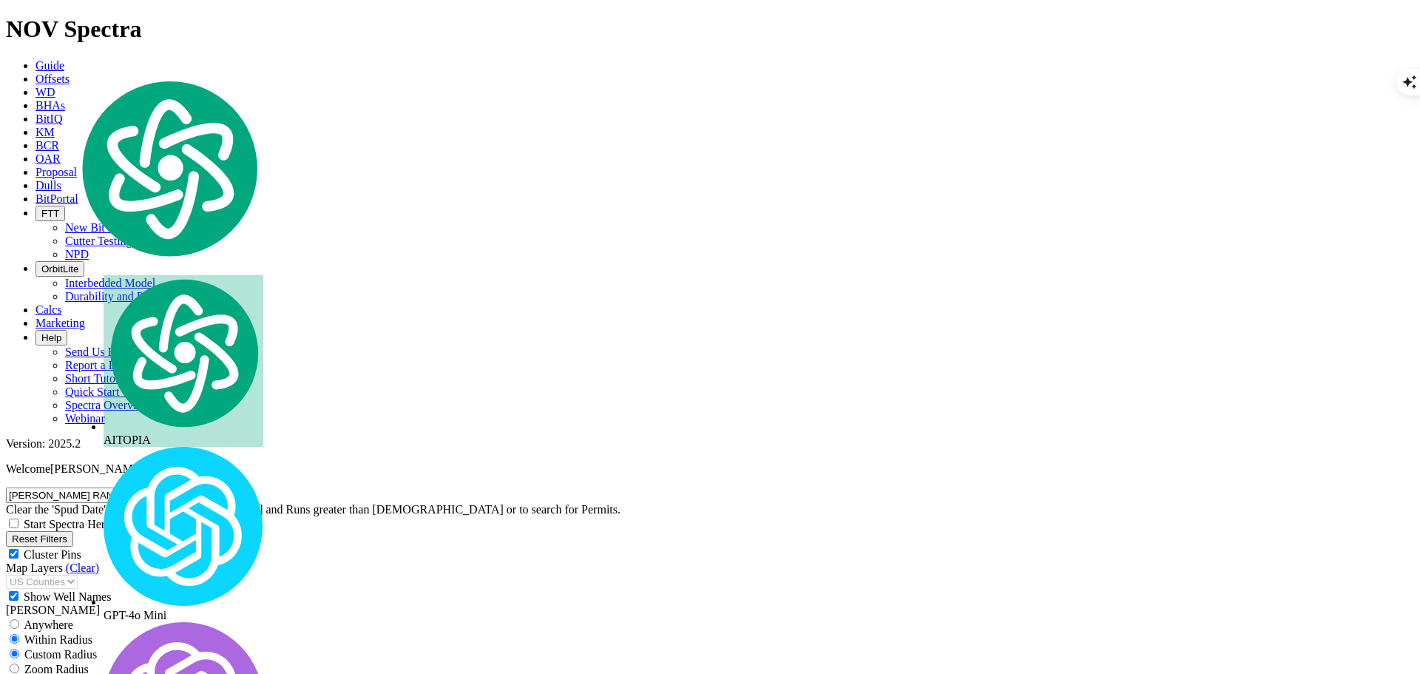
click at [67, 487] on input "[PERSON_NAME] RANCH UNIT APACHE 139H" at bounding box center [71, 495] width 131 height 16
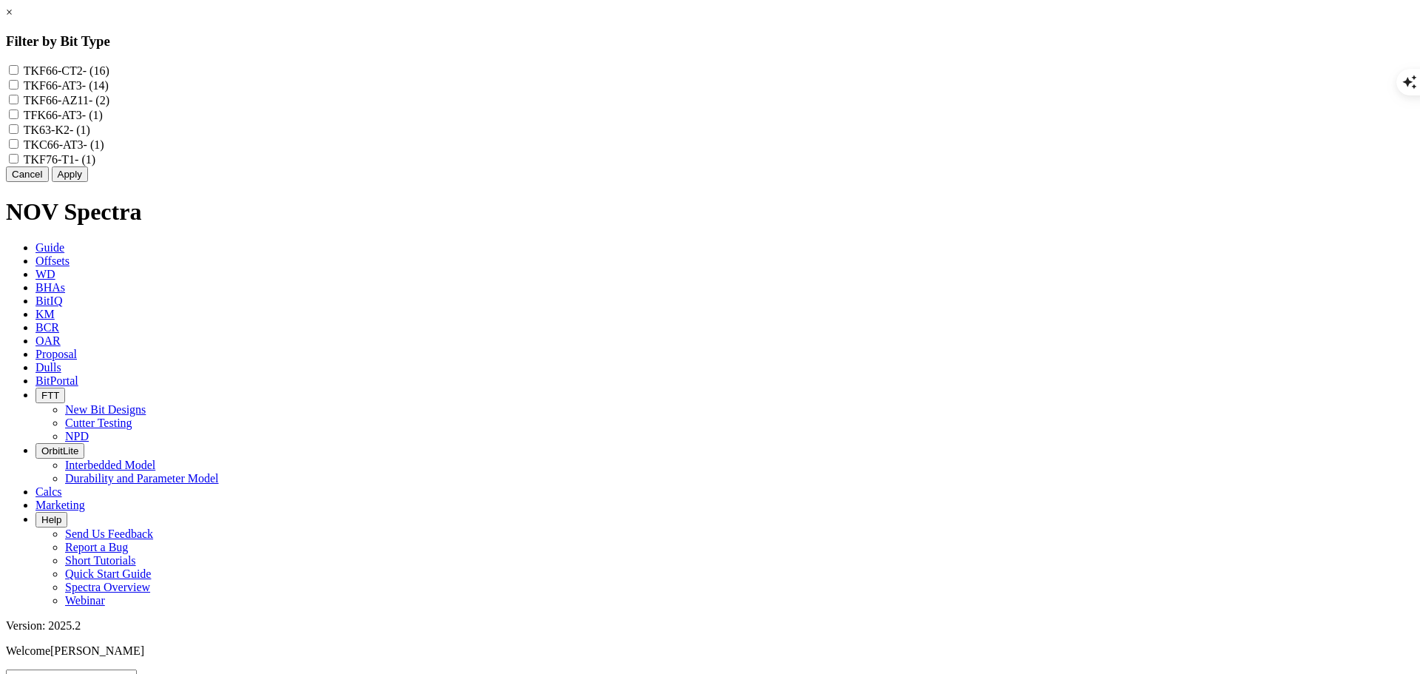
click at [18, 68] on input "TKF66-CT2 - (16)" at bounding box center [14, 70] width 10 height 10
checkbox input "true"
click at [88, 182] on button "Apply" at bounding box center [70, 174] width 36 height 16
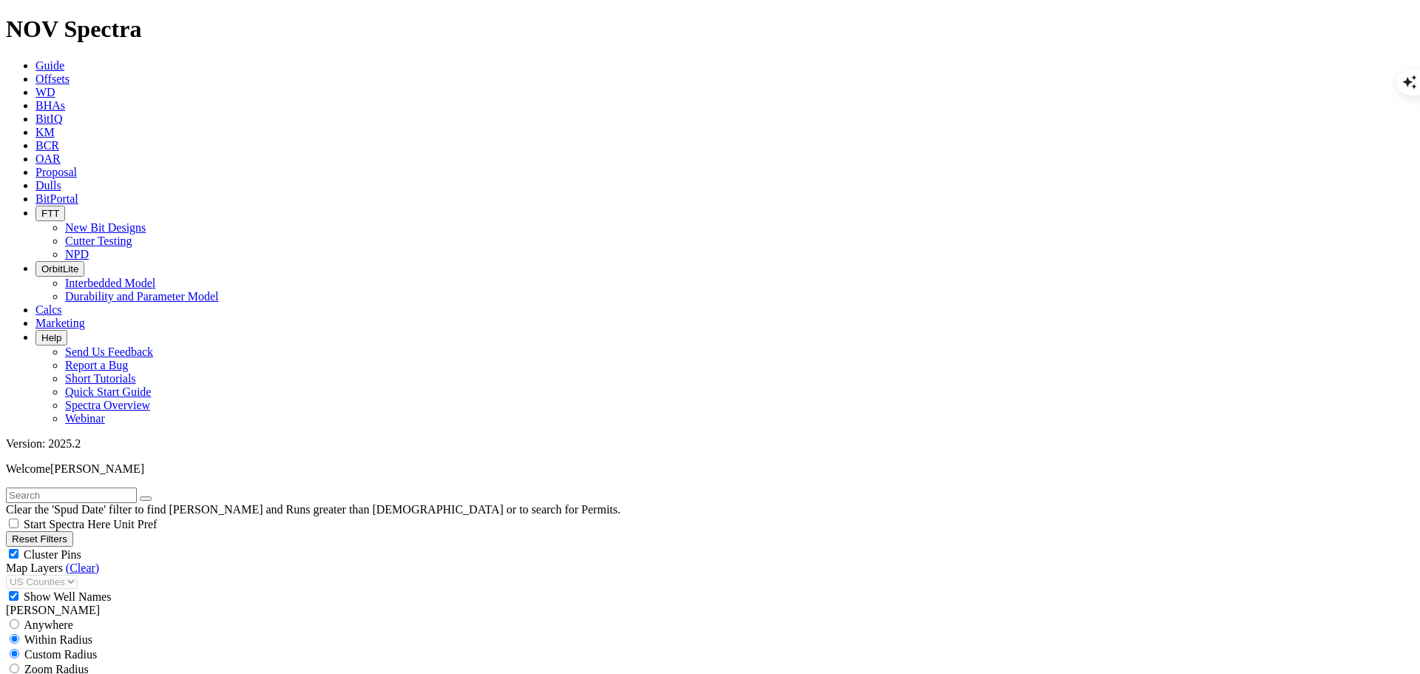
scroll to position [1588, 0]
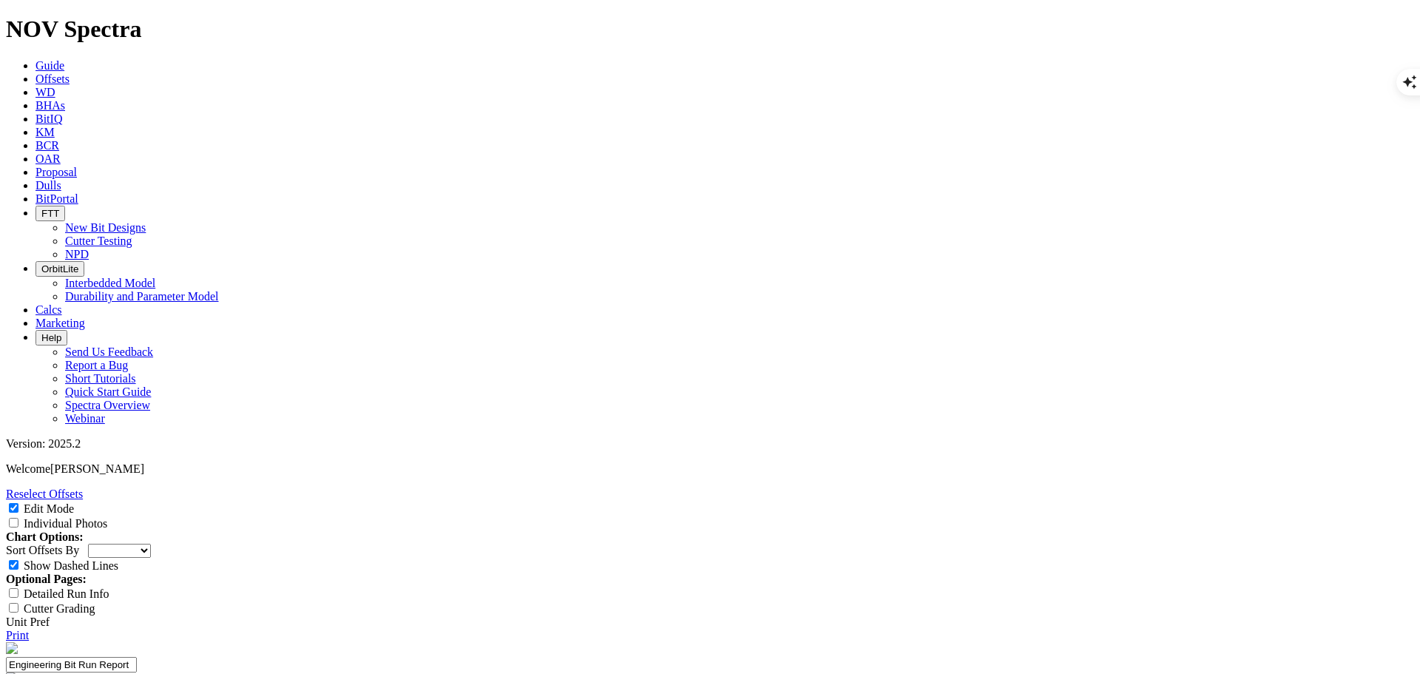
click at [83, 487] on link "Reselect Offsets" at bounding box center [44, 493] width 77 height 13
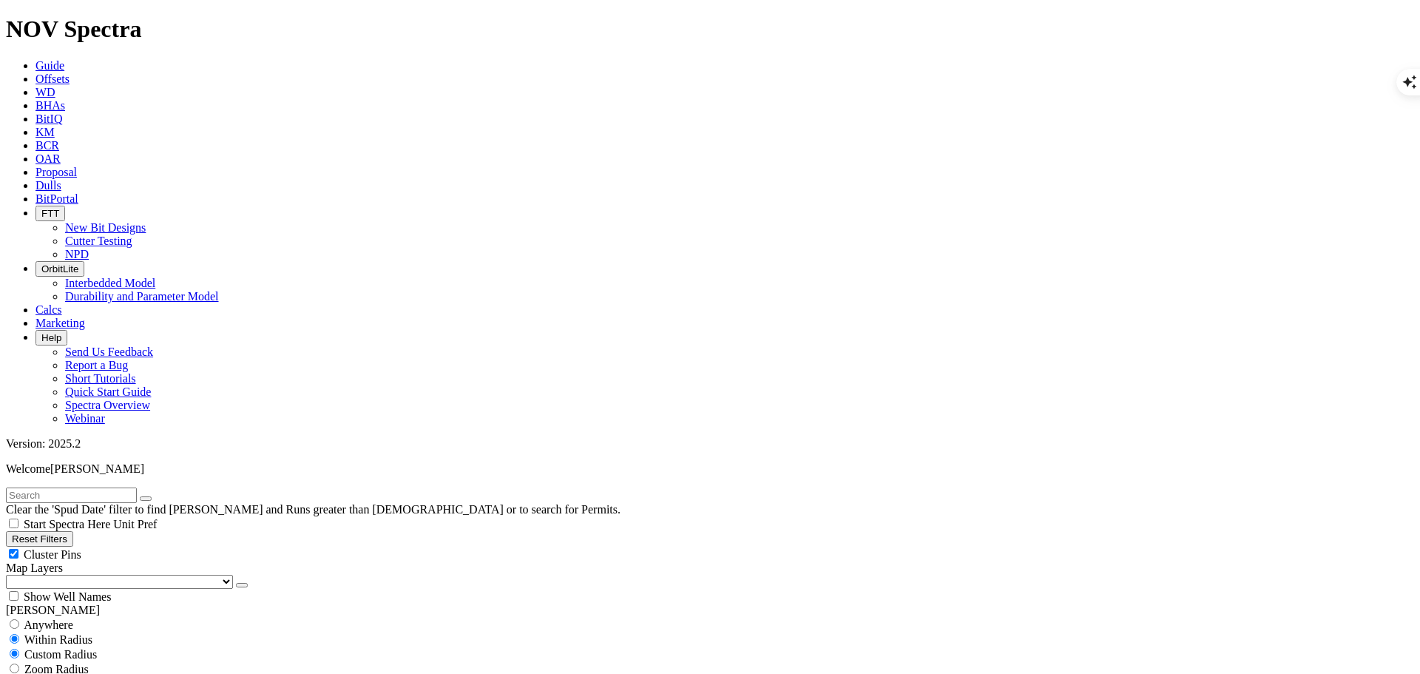
scroll to position [22793, 0]
click at [106, 487] on input "text" at bounding box center [71, 495] width 131 height 16
paste input "JAMES RANCH UNIT APACHE 139H"
type input "JAMES RANCH UNIT APACHE 139H"
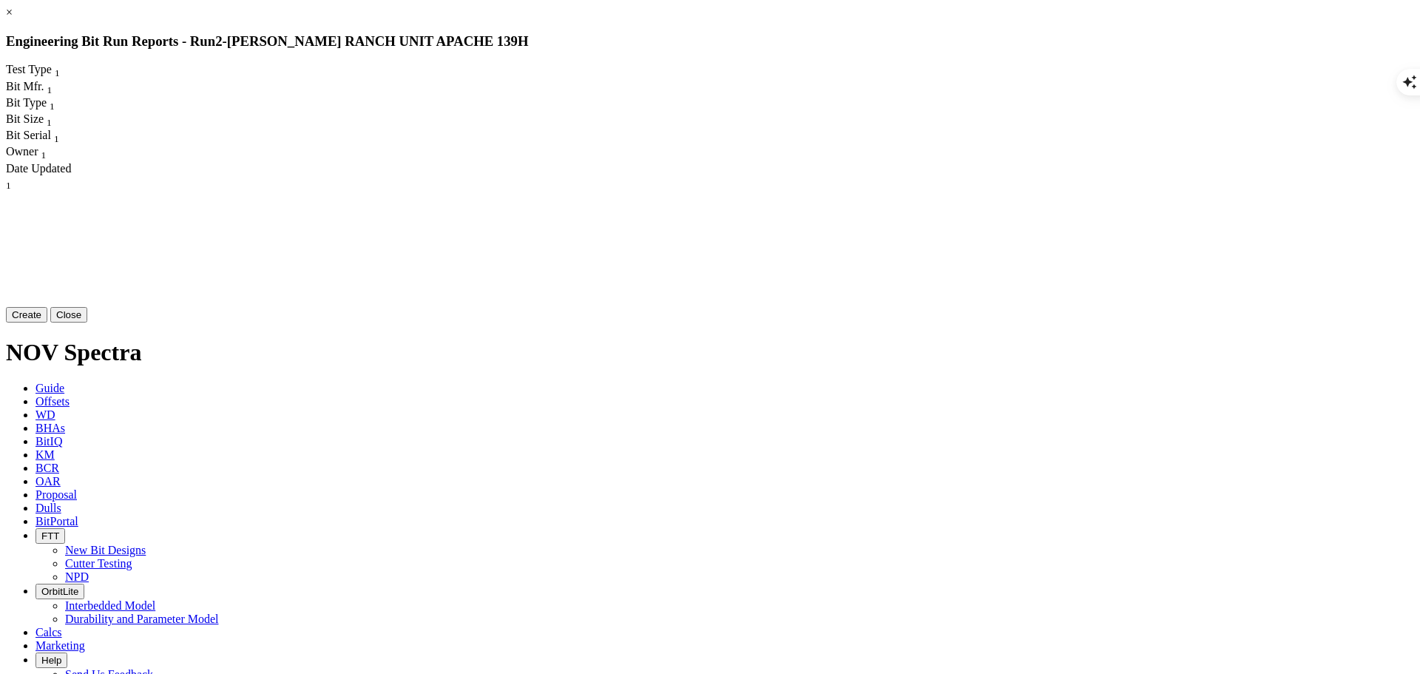
click at [87, 322] on button "Close" at bounding box center [68, 315] width 37 height 16
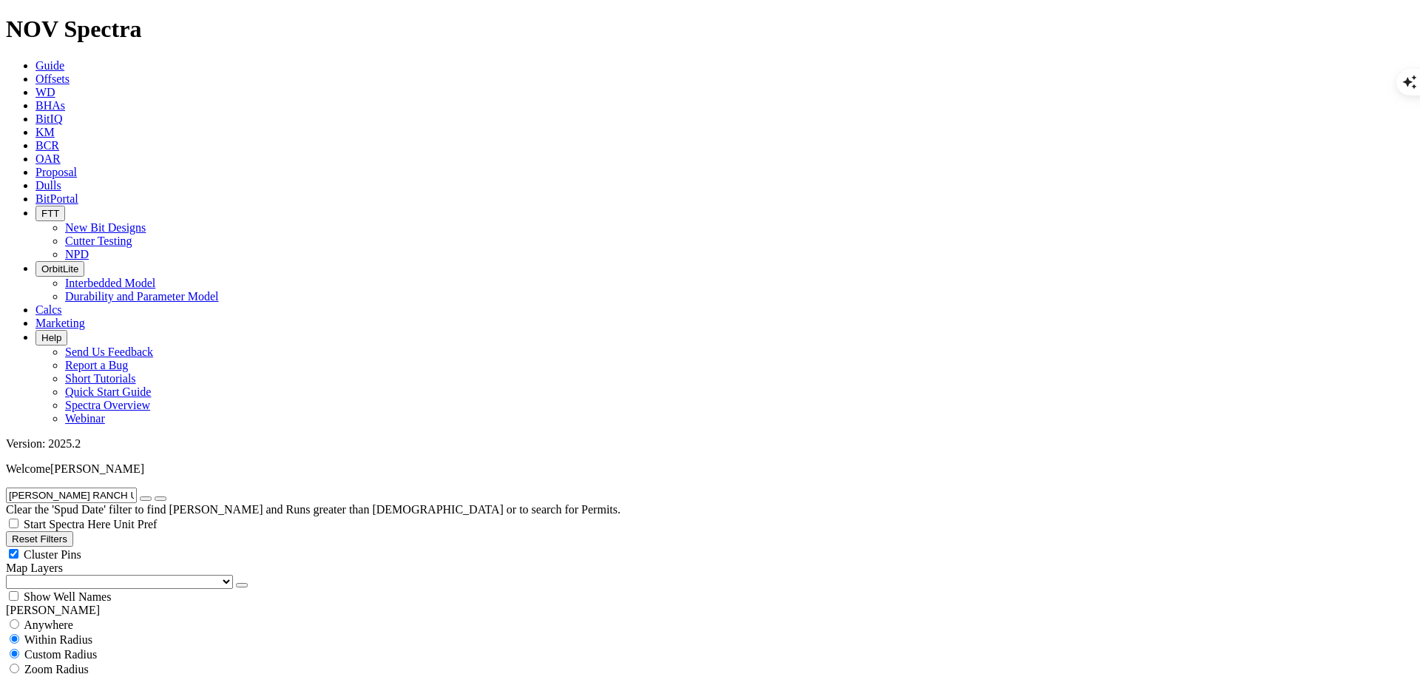
click at [82, 673] on input "3.424538506304824" at bounding box center [71, 684] width 131 height 16
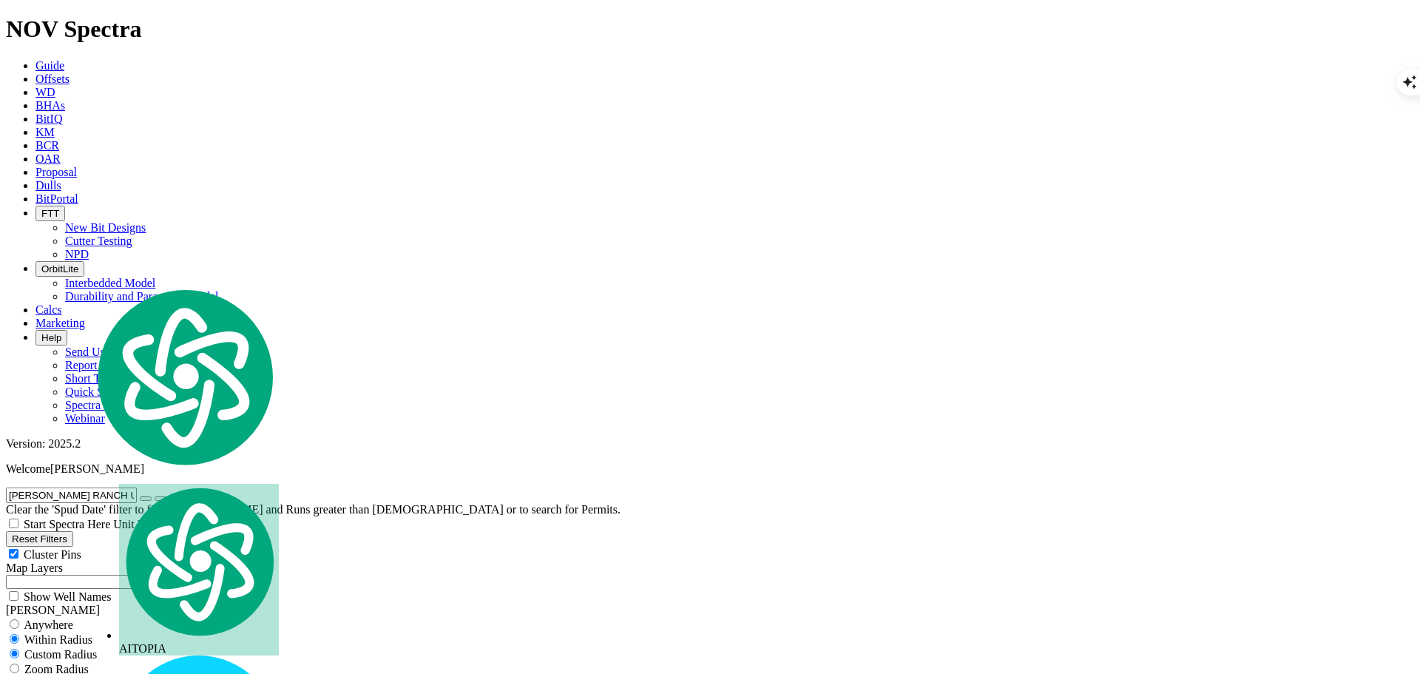
click at [82, 673] on input "3.424538506304824" at bounding box center [71, 684] width 131 height 16
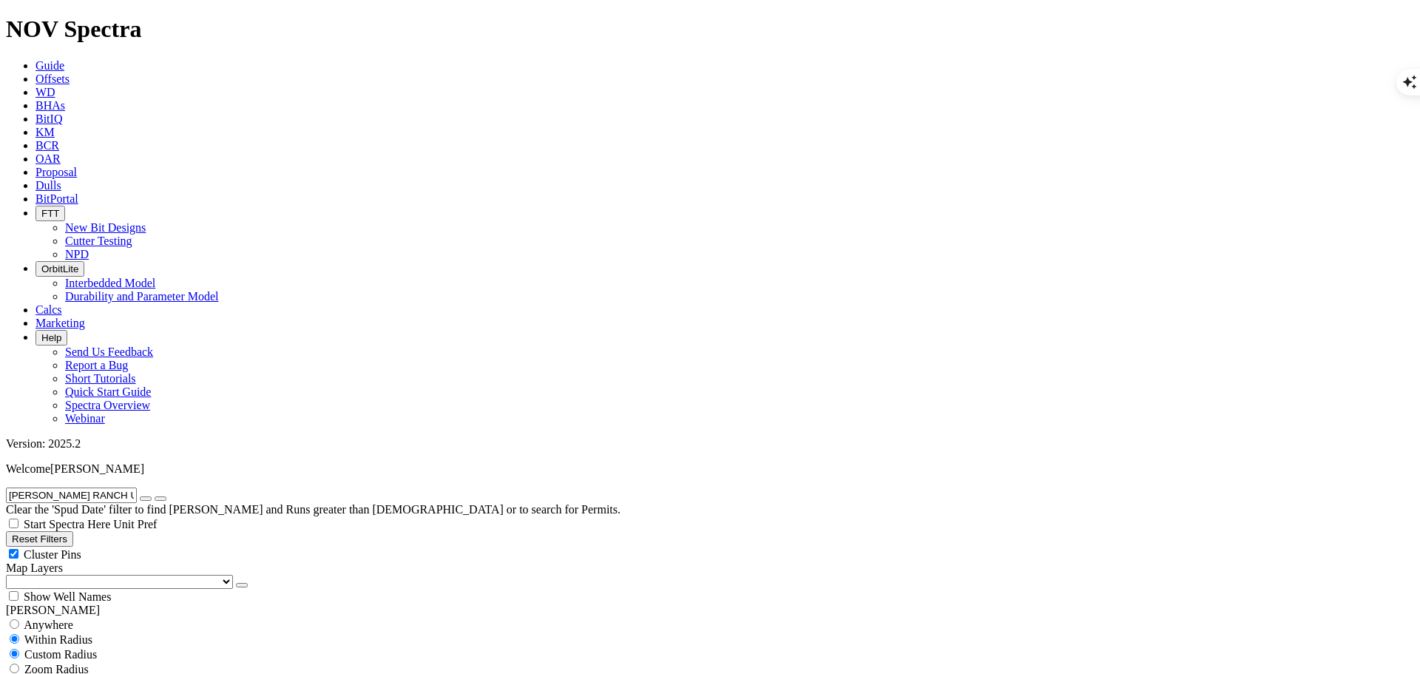
type input "5"
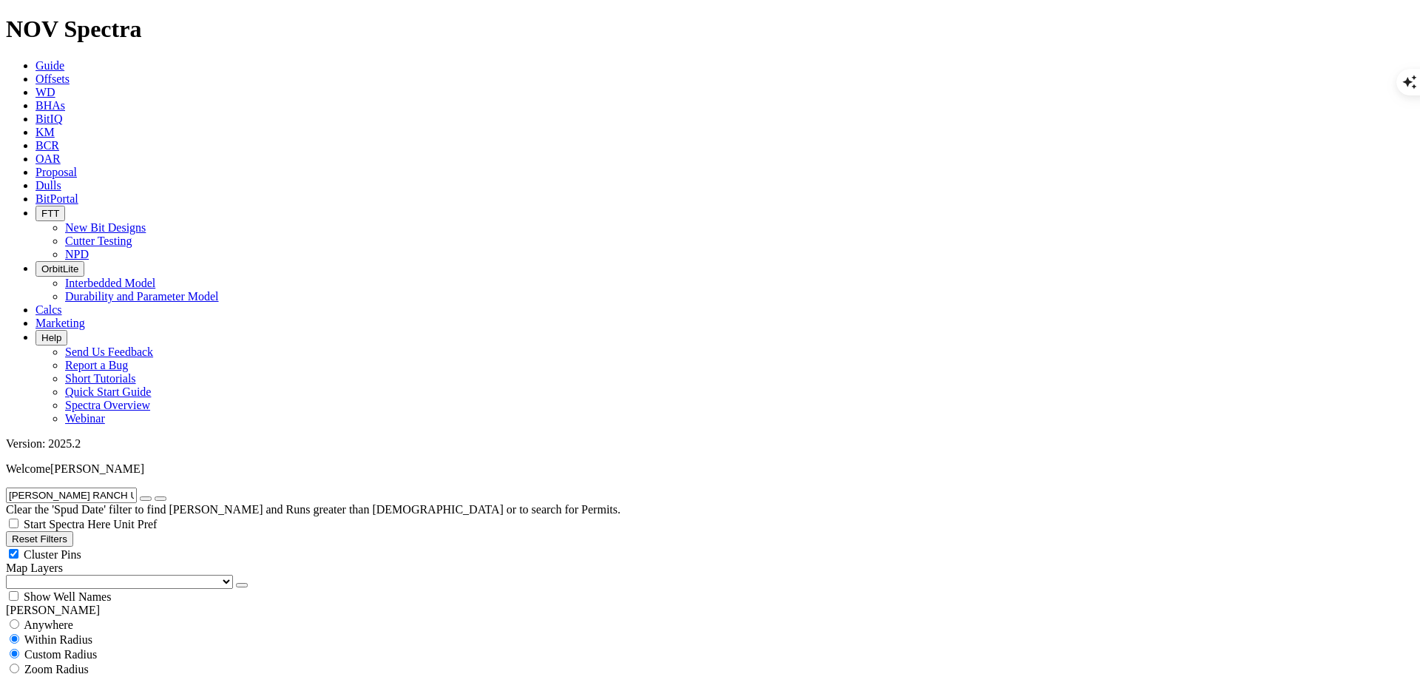
scroll to position [444, 0]
select select "8.75"
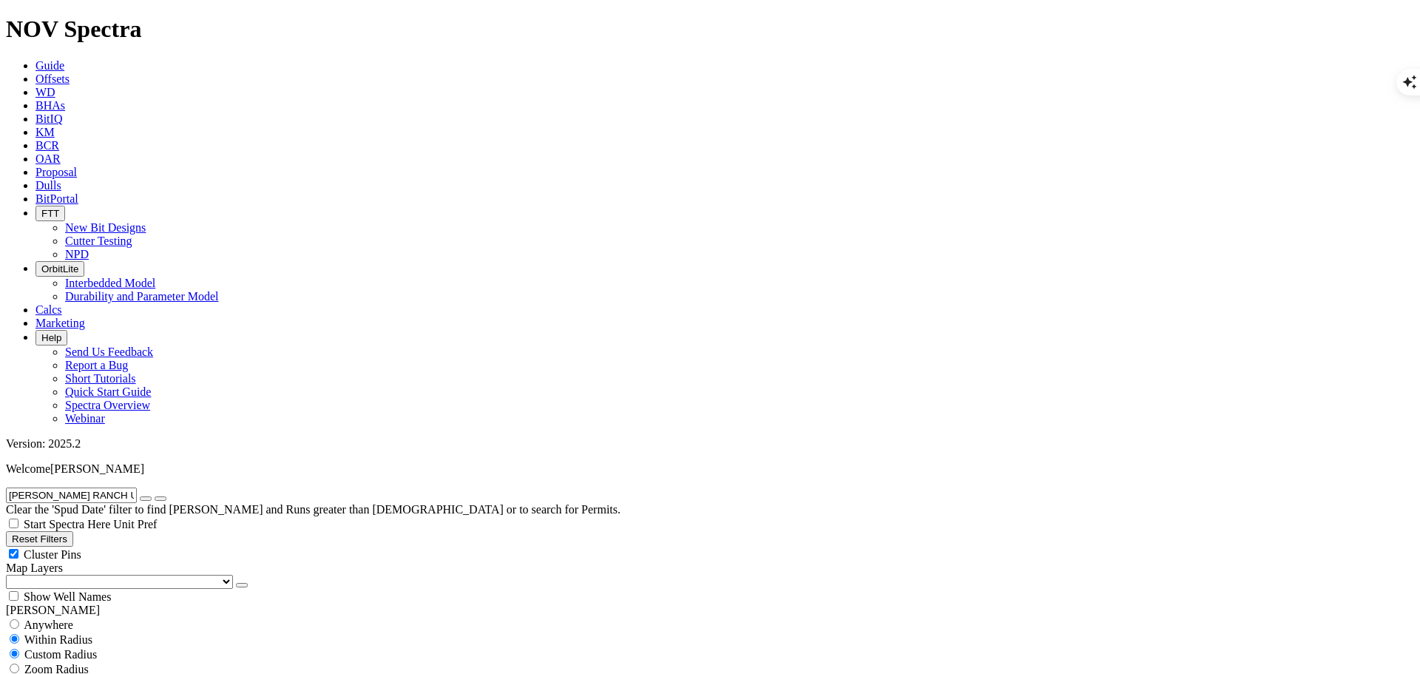
checkbox input "false"
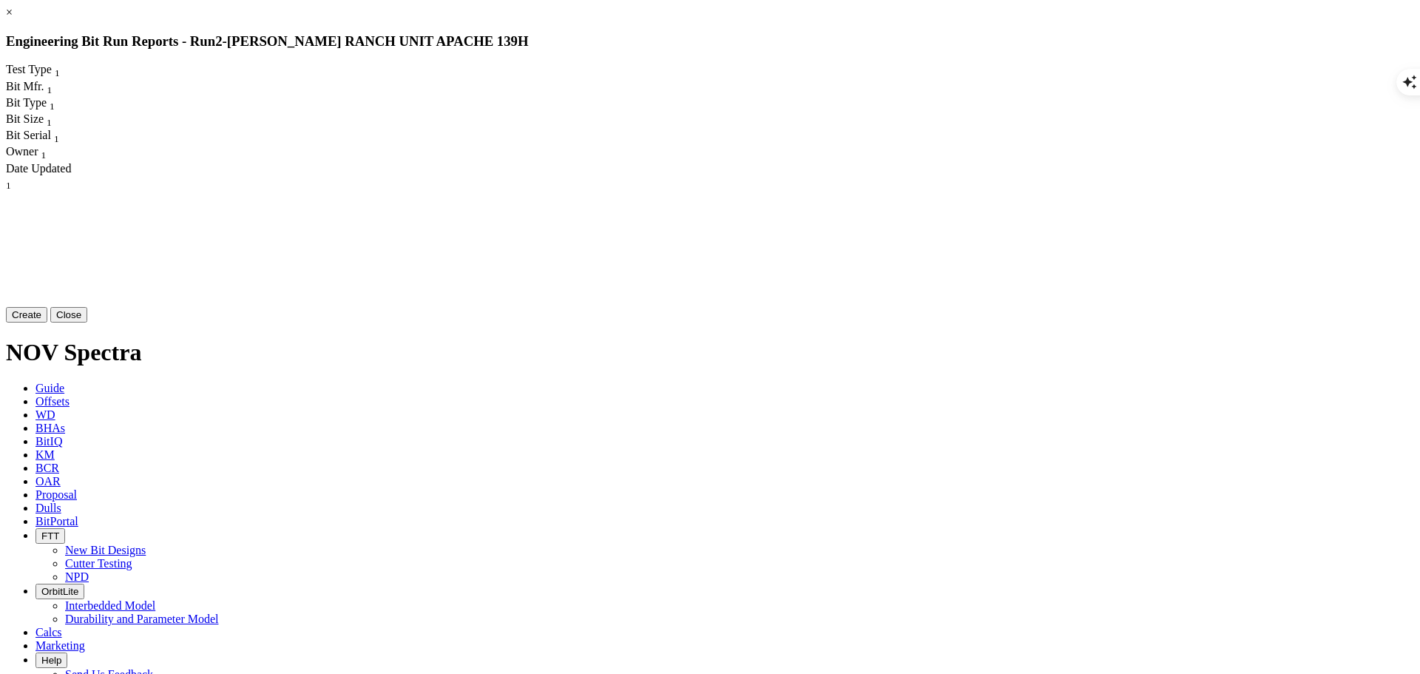
click at [47, 322] on button "Create" at bounding box center [26, 315] width 41 height 16
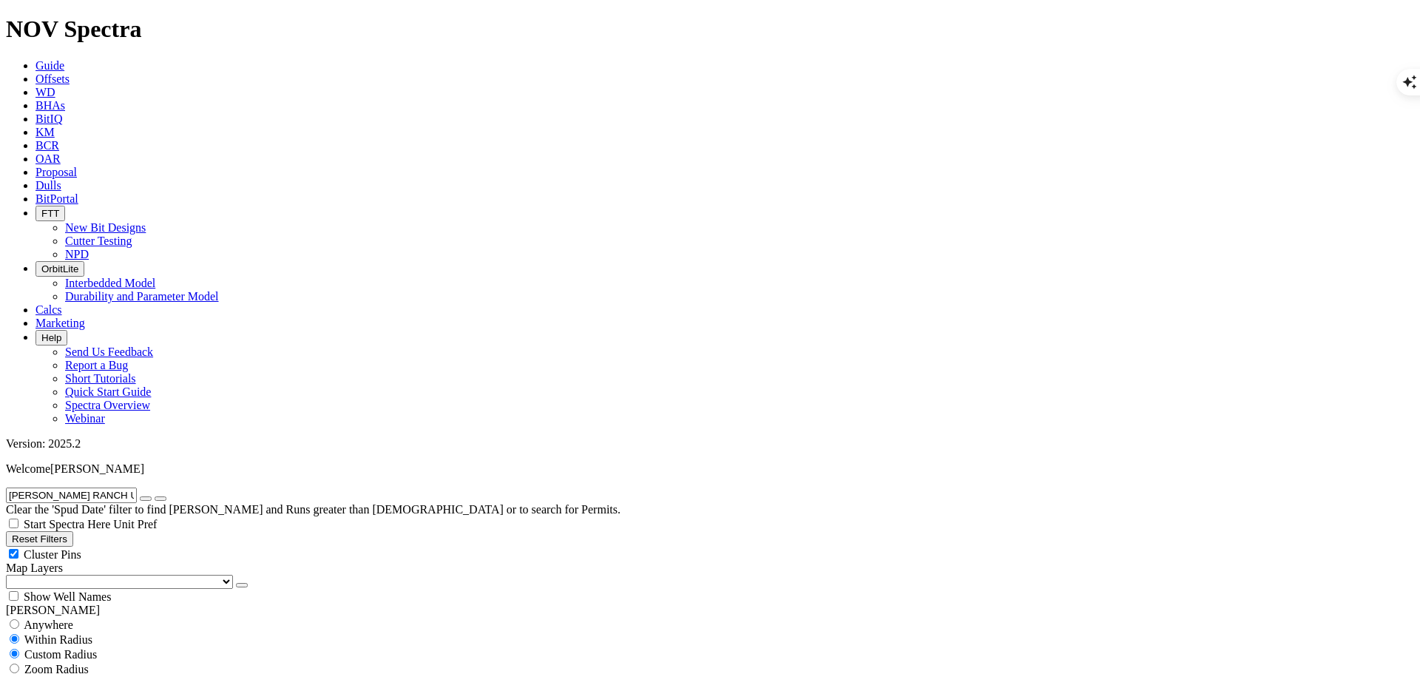
click at [137, 487] on input "JAMES RANCH UNIT APACHE 139H" at bounding box center [71, 495] width 131 height 16
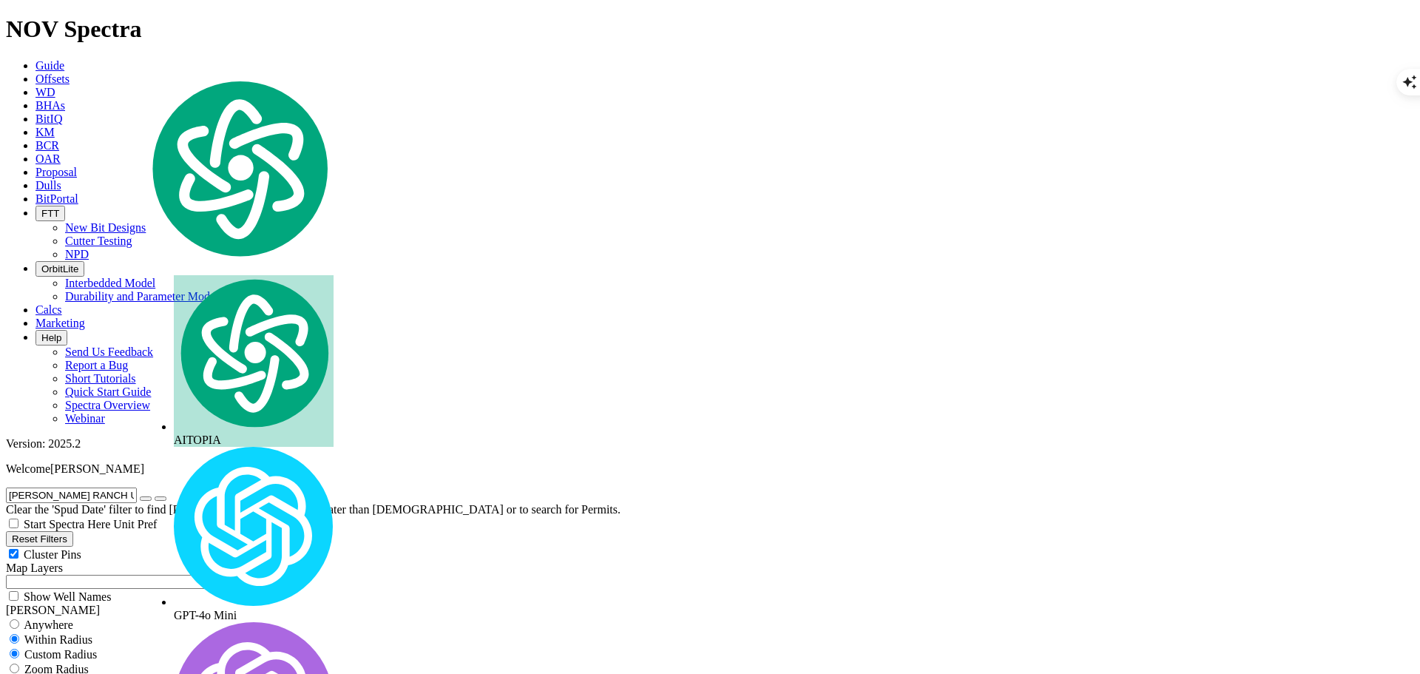
click at [137, 487] on input "JAMES RANCH UNIT APACHE 139H" at bounding box center [71, 495] width 131 height 16
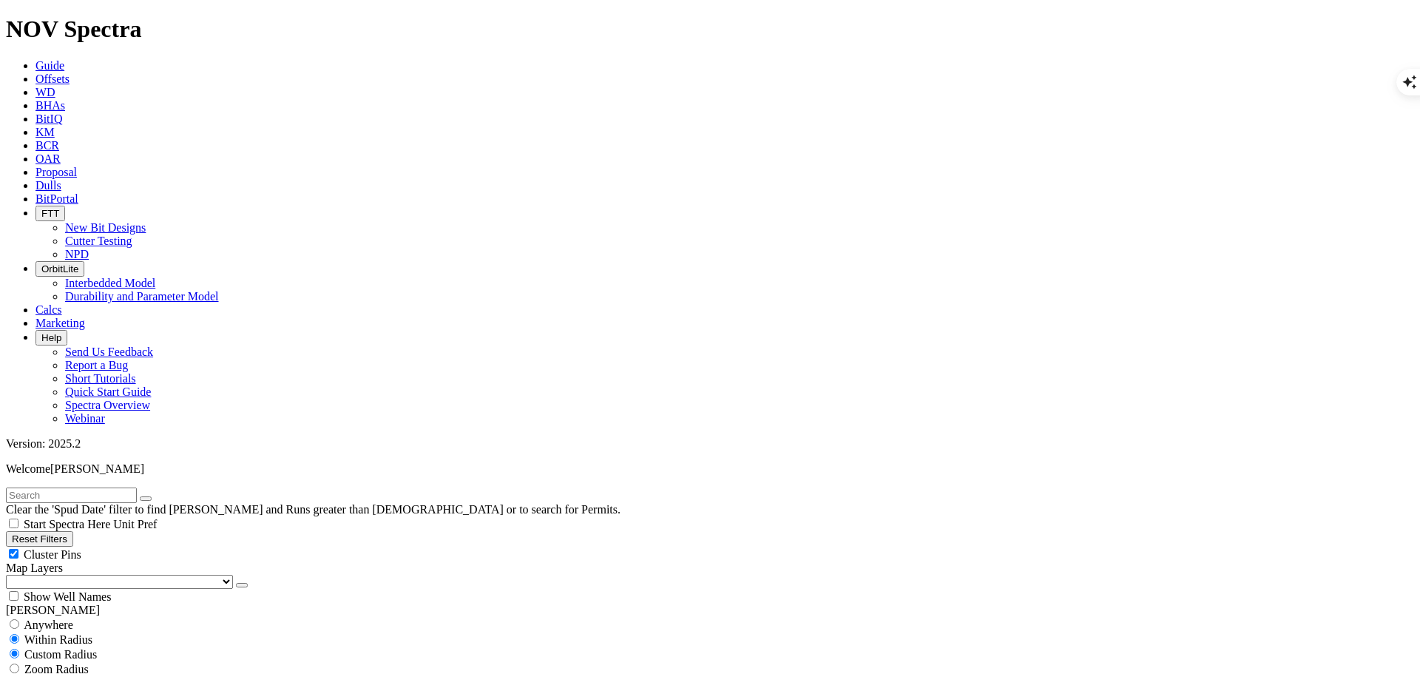
scroll to position [222, 0]
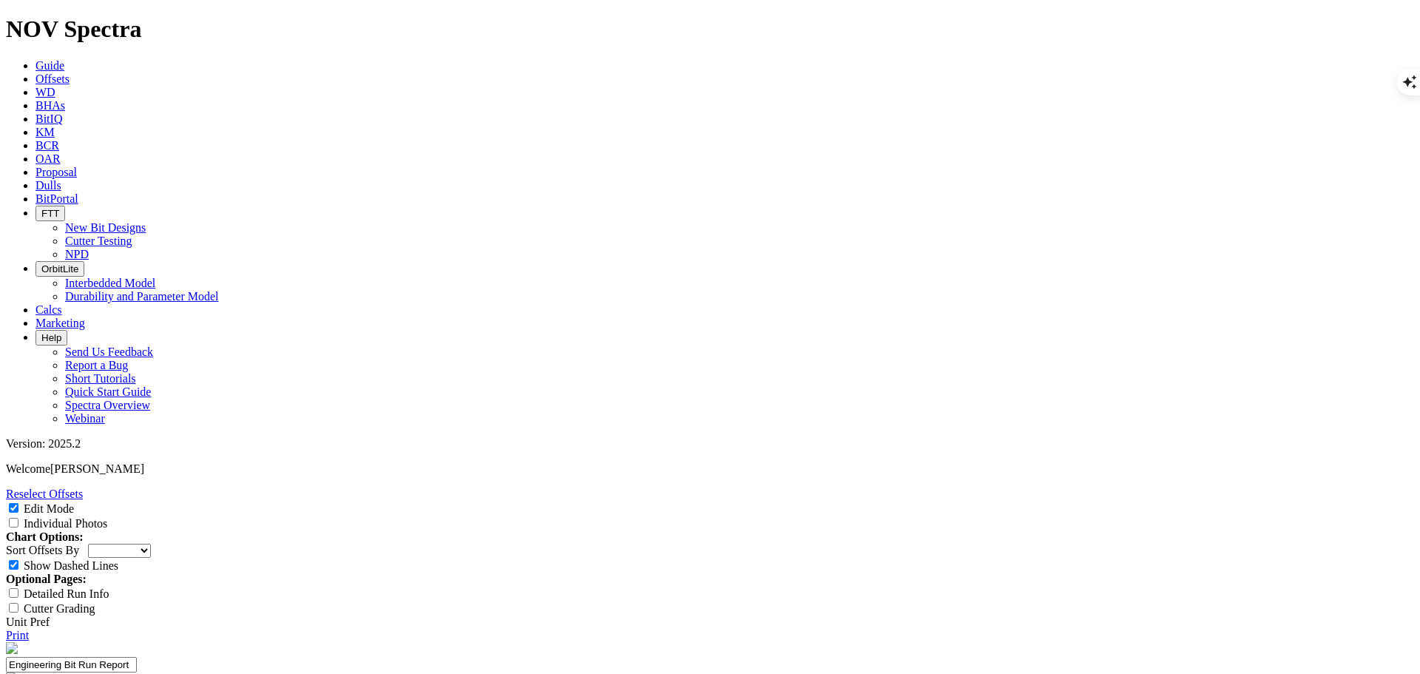
scroll to position [370, 0]
click at [83, 487] on link "Reselect Offsets" at bounding box center [44, 493] width 77 height 13
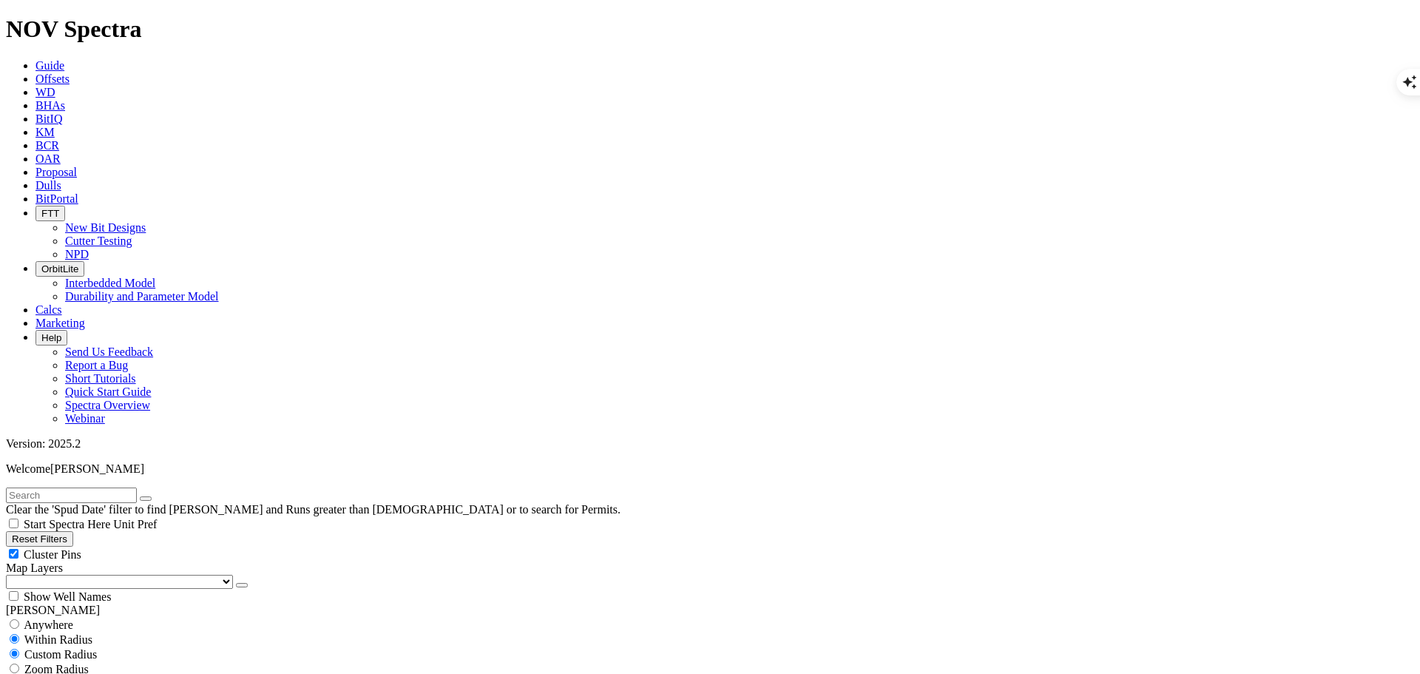
scroll to position [27988, 0]
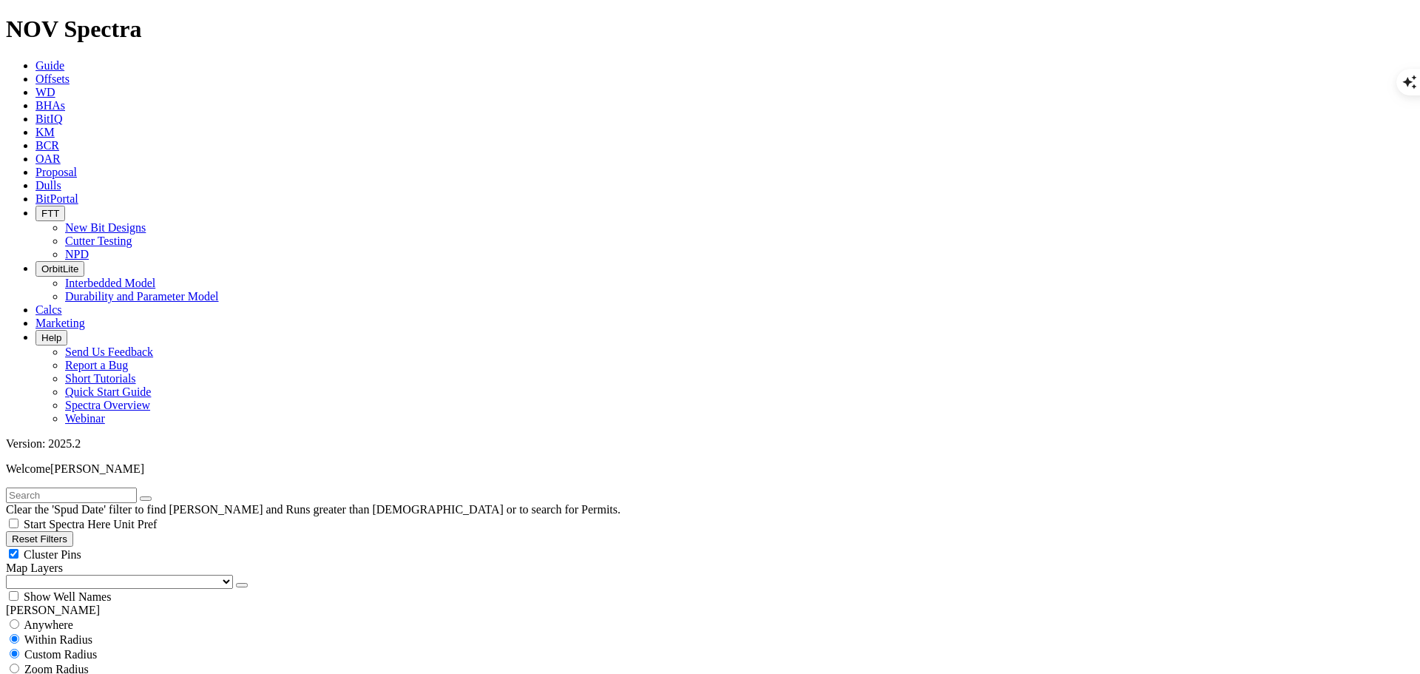
scroll to position [23890, 0]
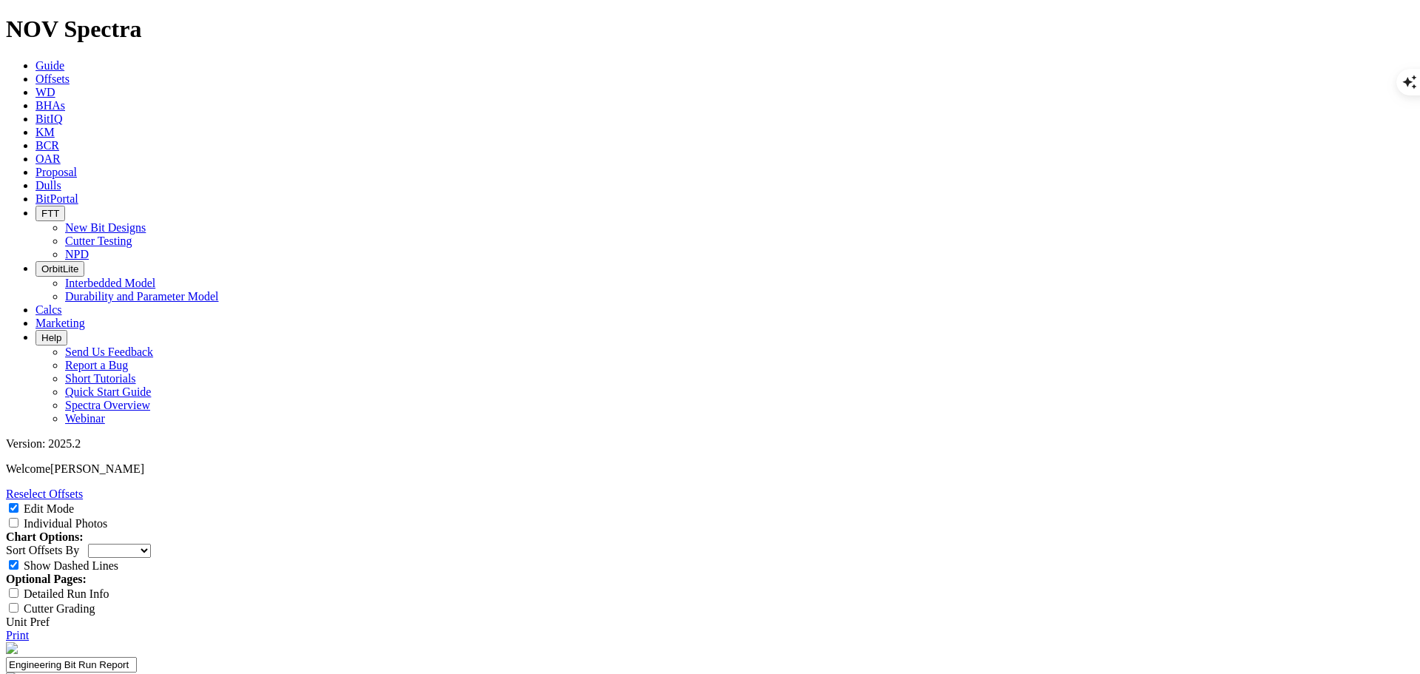
scroll to position [222, 0]
select select "number:1"
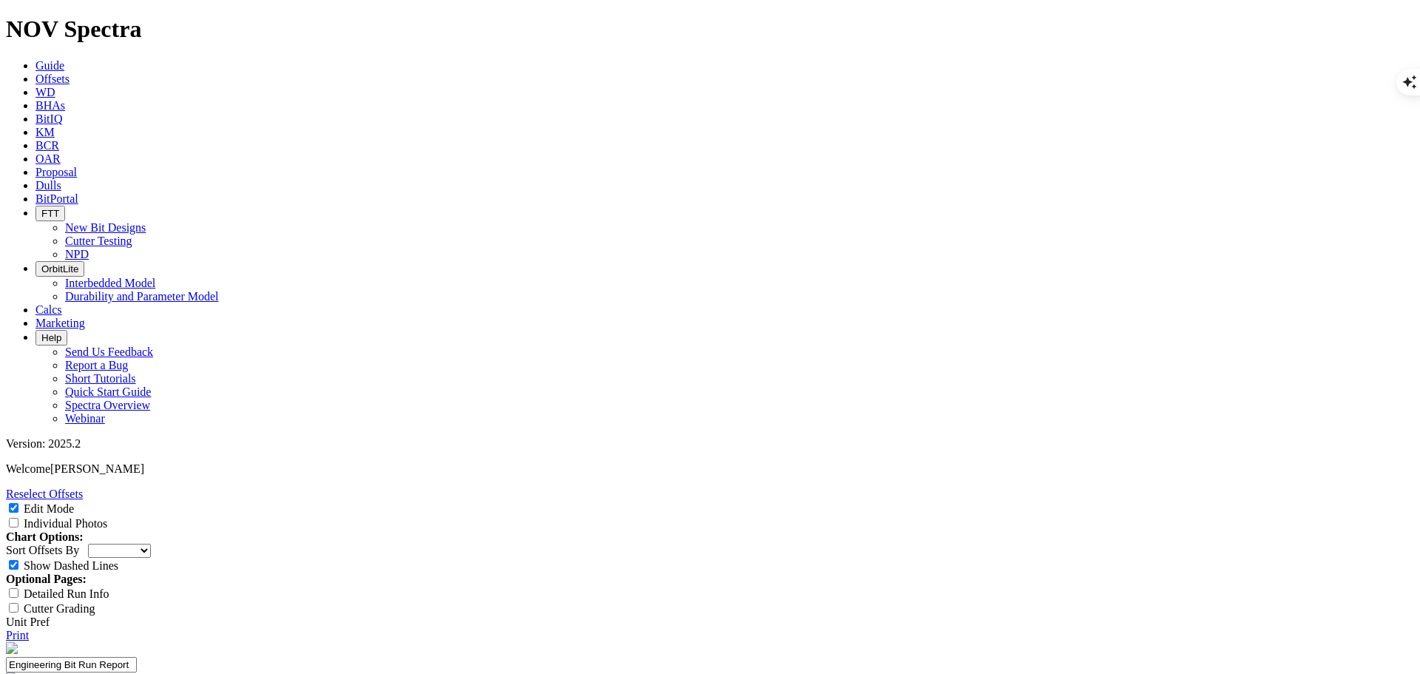
scroll to position [370, 0]
select select "string:I"
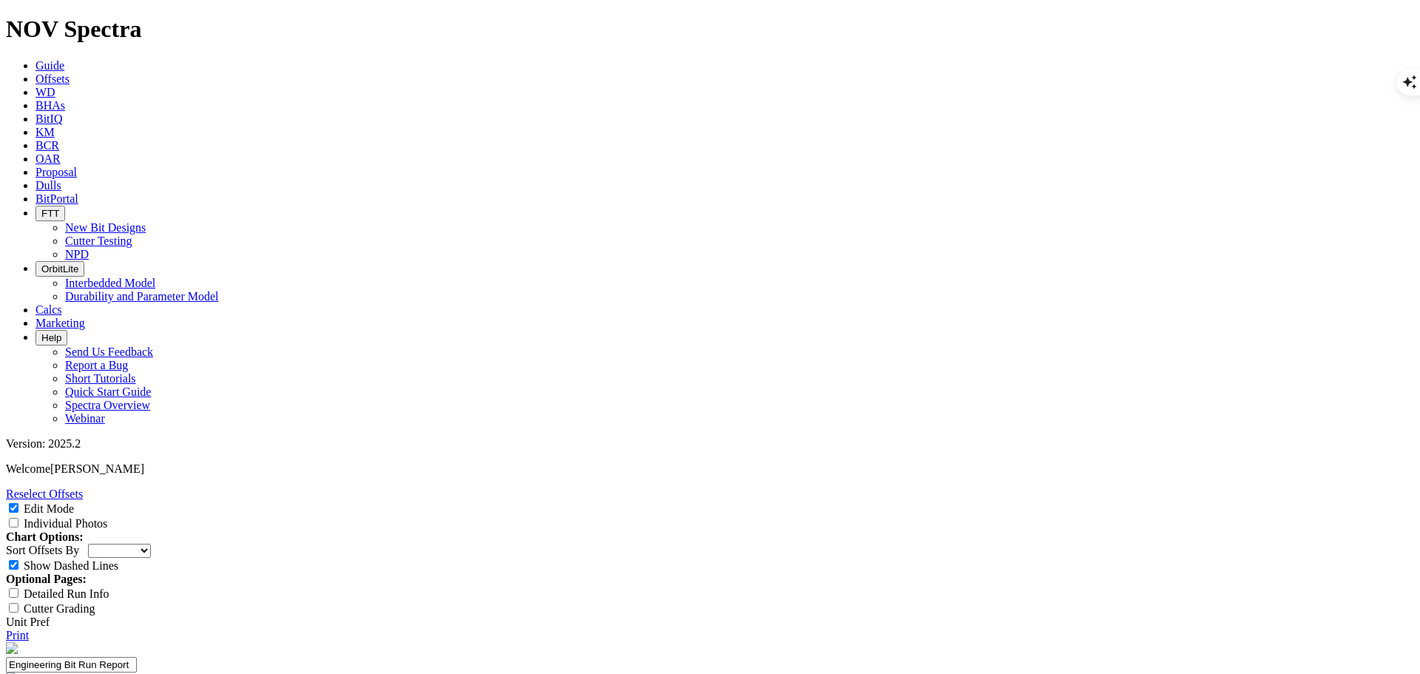
scroll to position [74, 0]
select select "Cutter"
drag, startPoint x: 623, startPoint y: 135, endPoint x: 633, endPoint y: 135, distance: 9.6
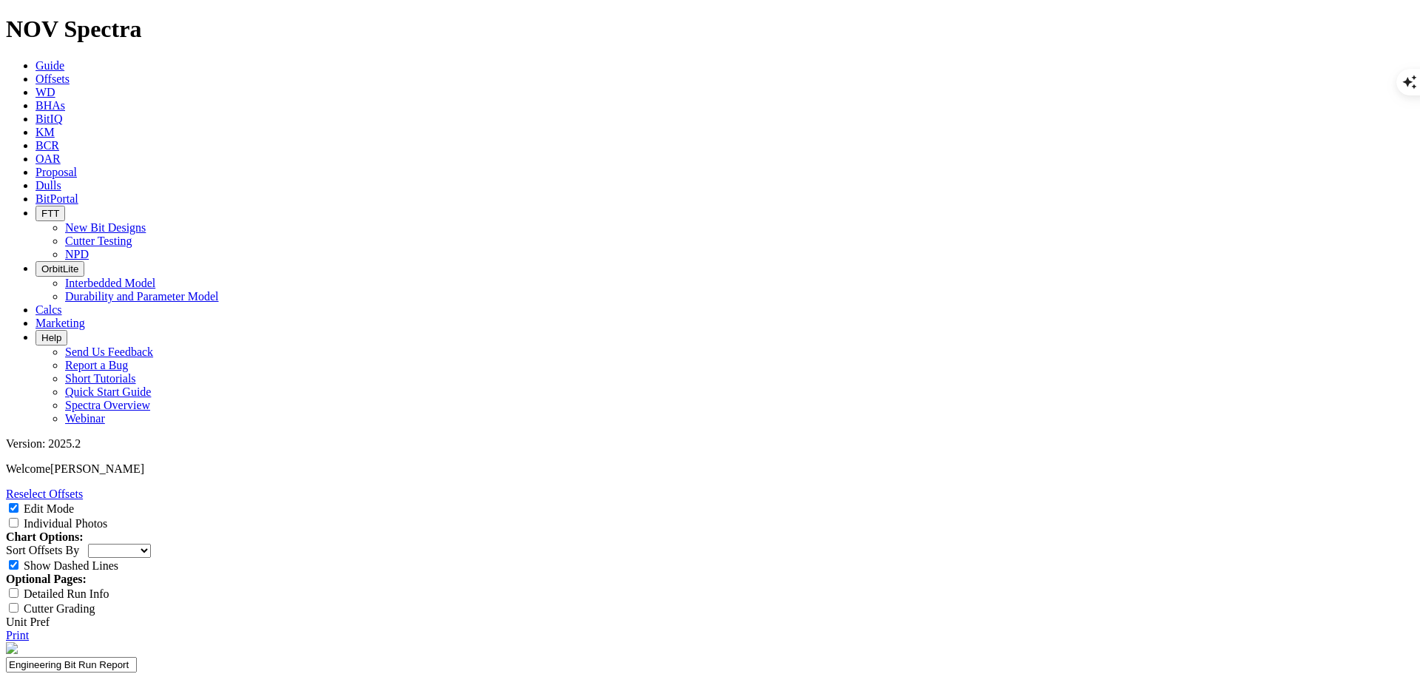
type input "1613 ET200"
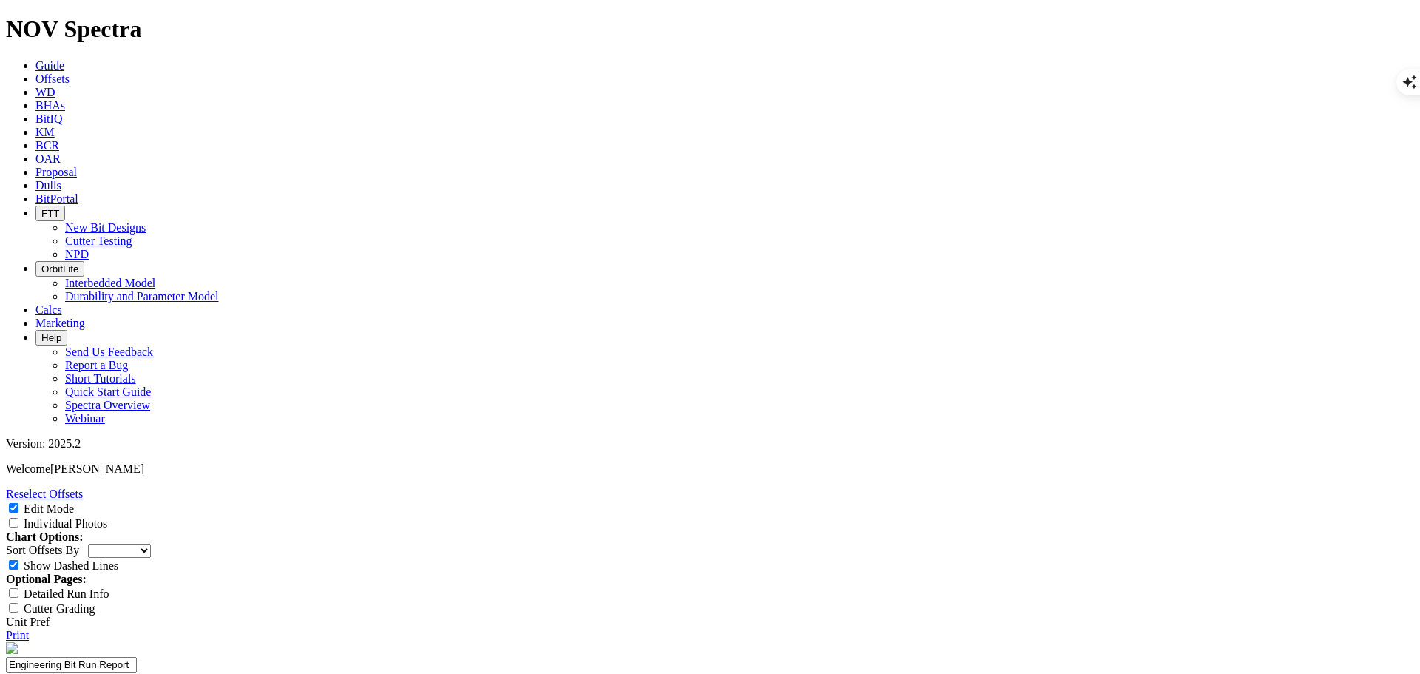
type input "1"
paste textarea "Test 1613 3D ET200 IP on 8.75" CT2 in full chainsaw configuration with Exxon hi…"
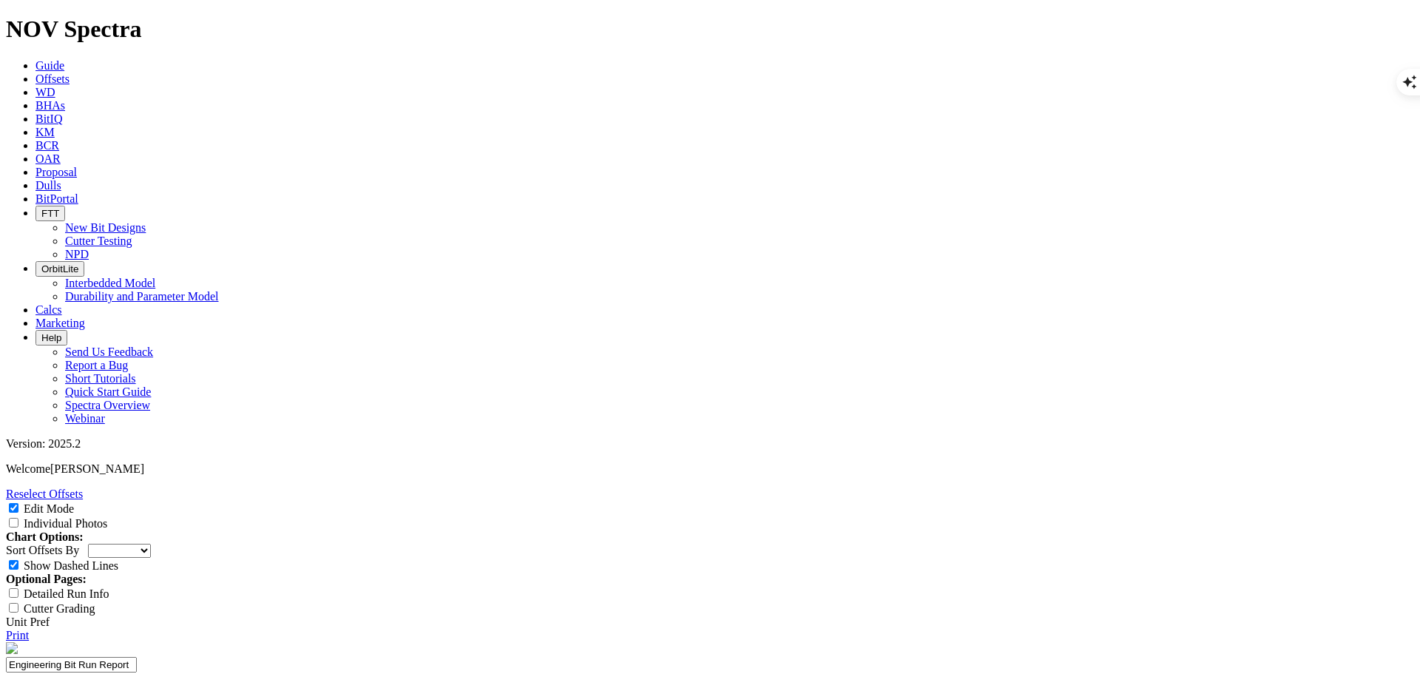
type textarea "Test 1613 3D ET200 IP on 8.75" CT2 in full chainsaw configuration with Exxon hi…"
type textarea "Average run to section TD"
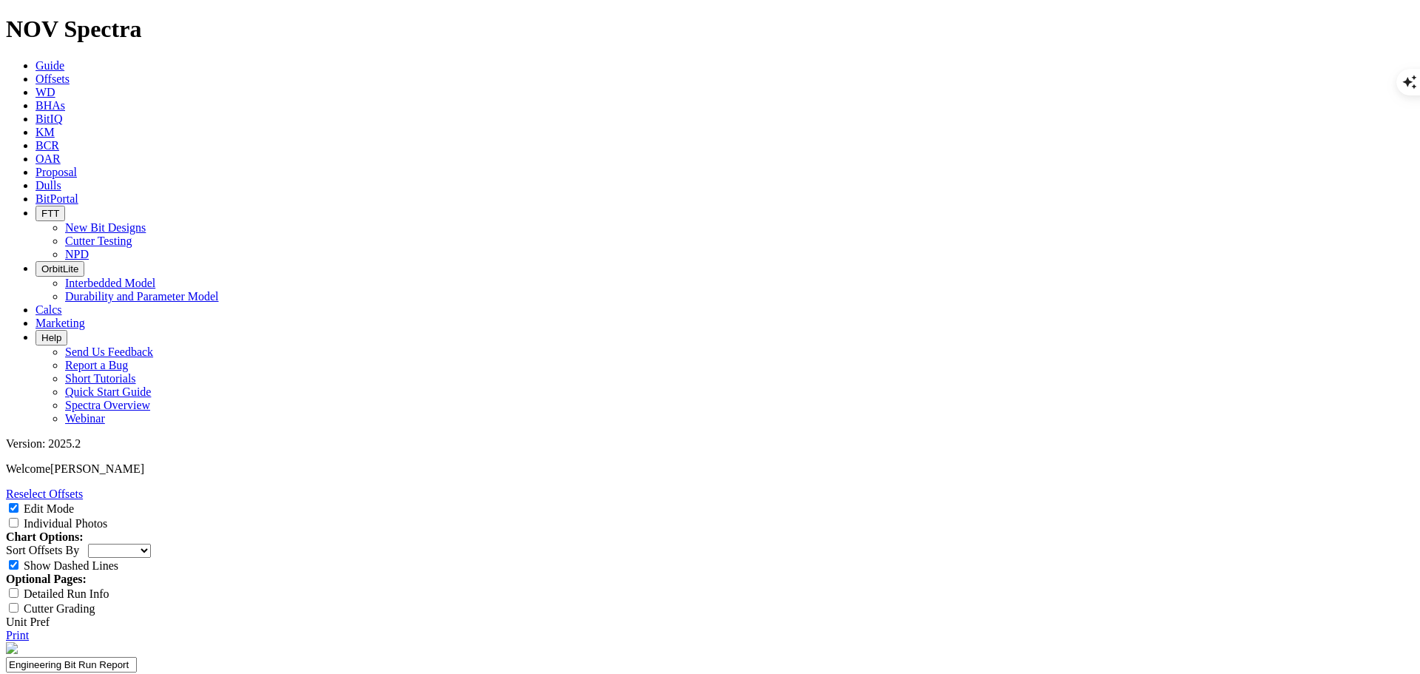
type textarea "c"
type textarea "Cone in good condition minor erosion on the substrate Couple of spall cutters o…"
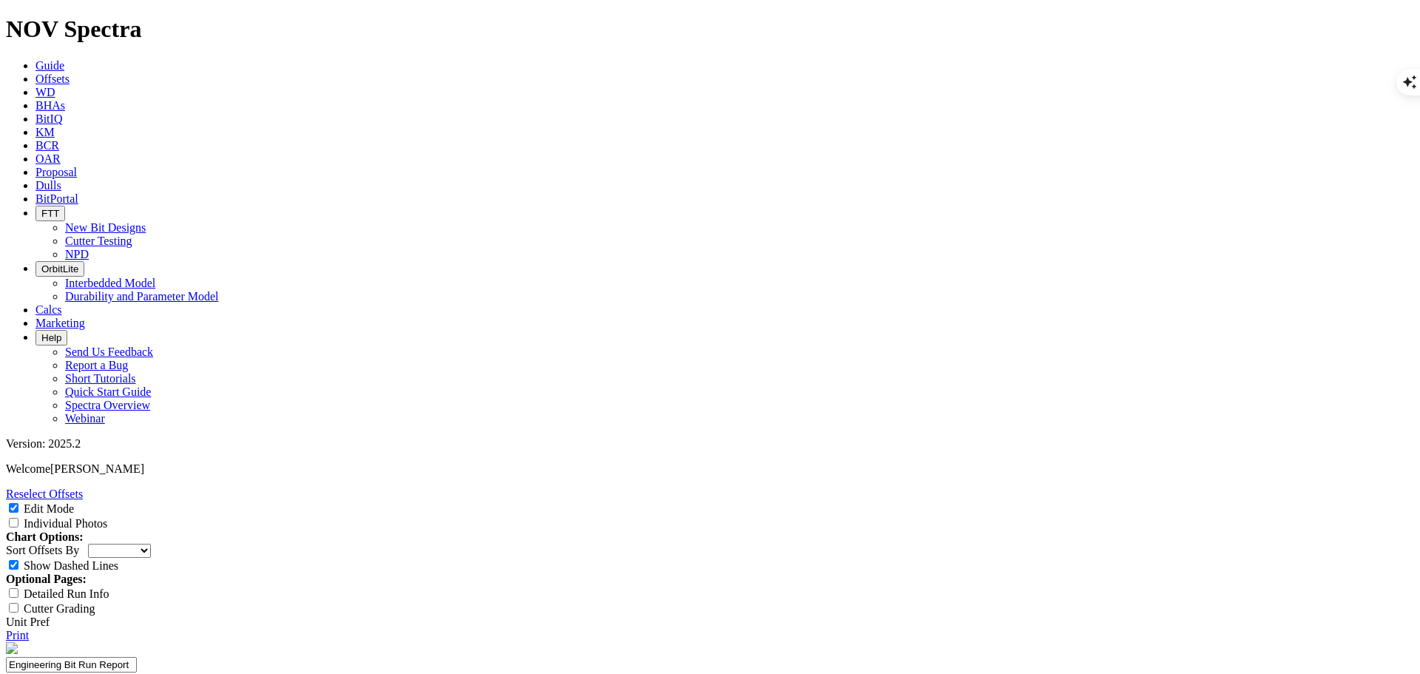
scroll to position [74, 0]
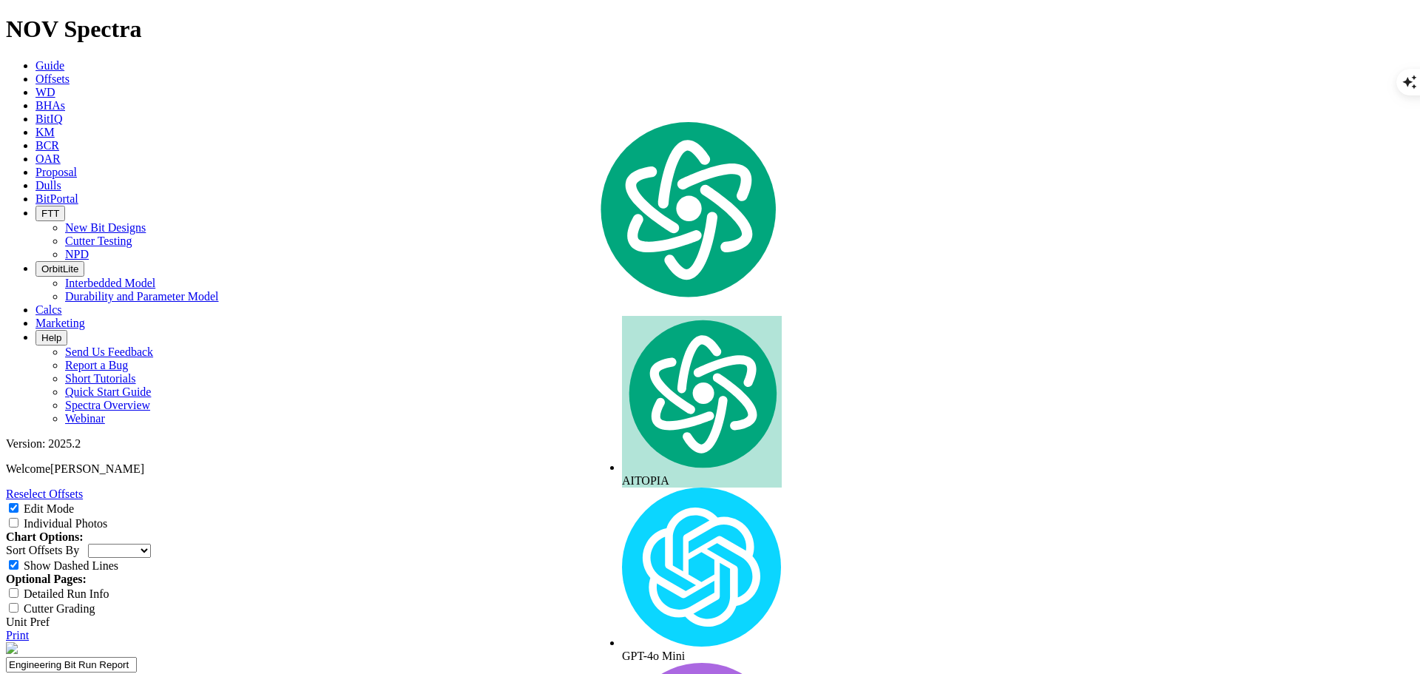
copy div "A319432"
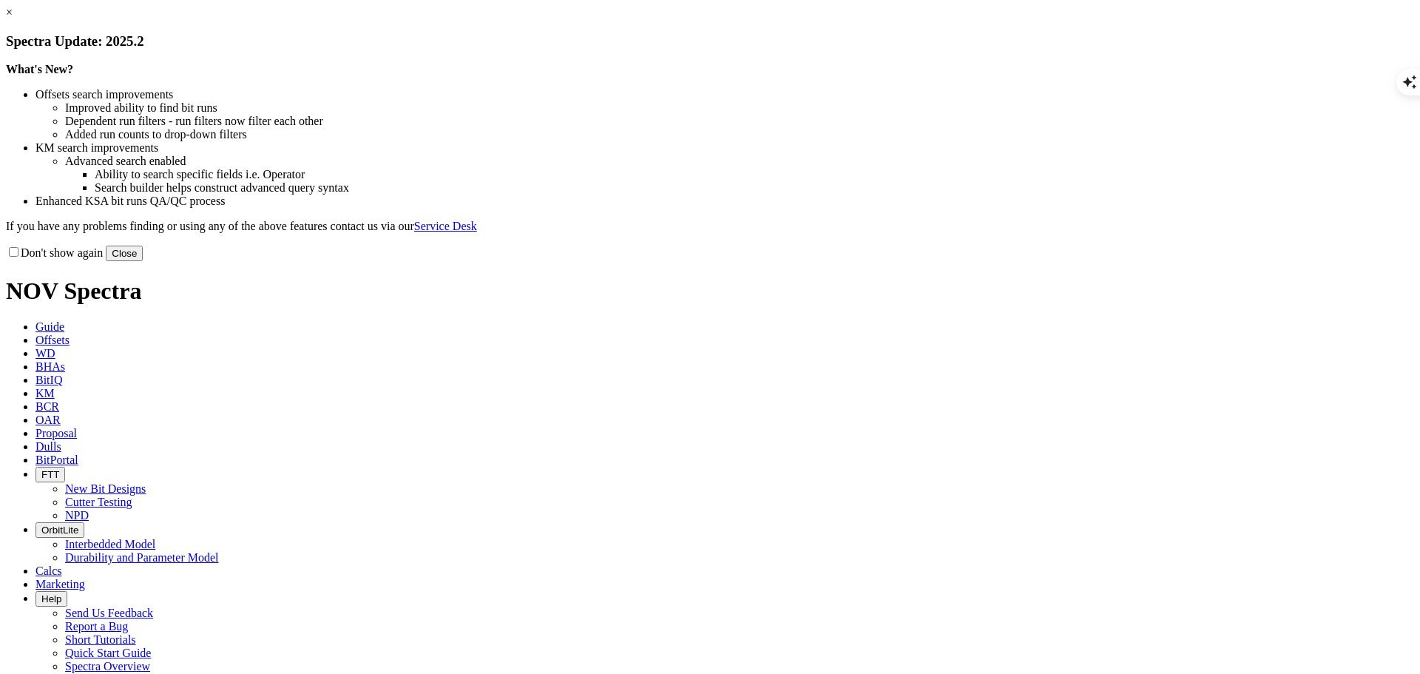
select select "Cutter"
click at [143, 261] on button "Close" at bounding box center [124, 254] width 37 height 16
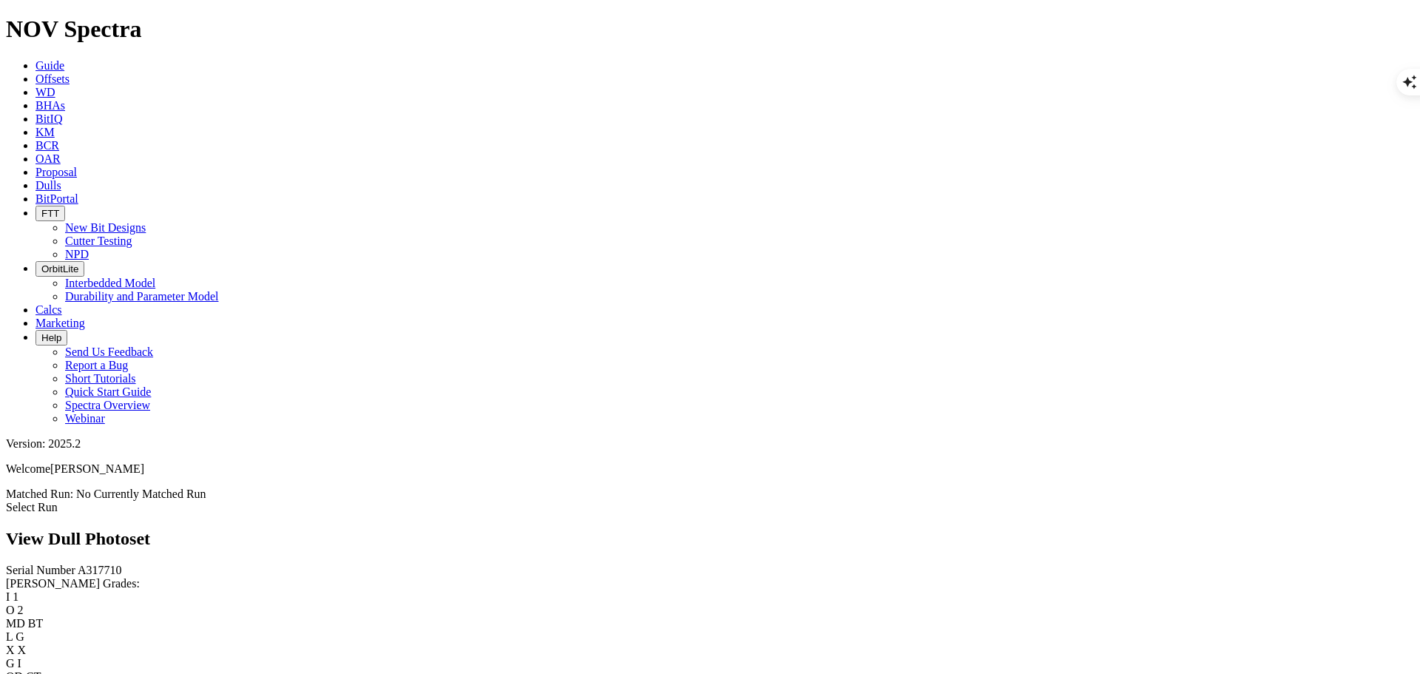
click at [58, 501] on link "Select Run" at bounding box center [32, 507] width 52 height 13
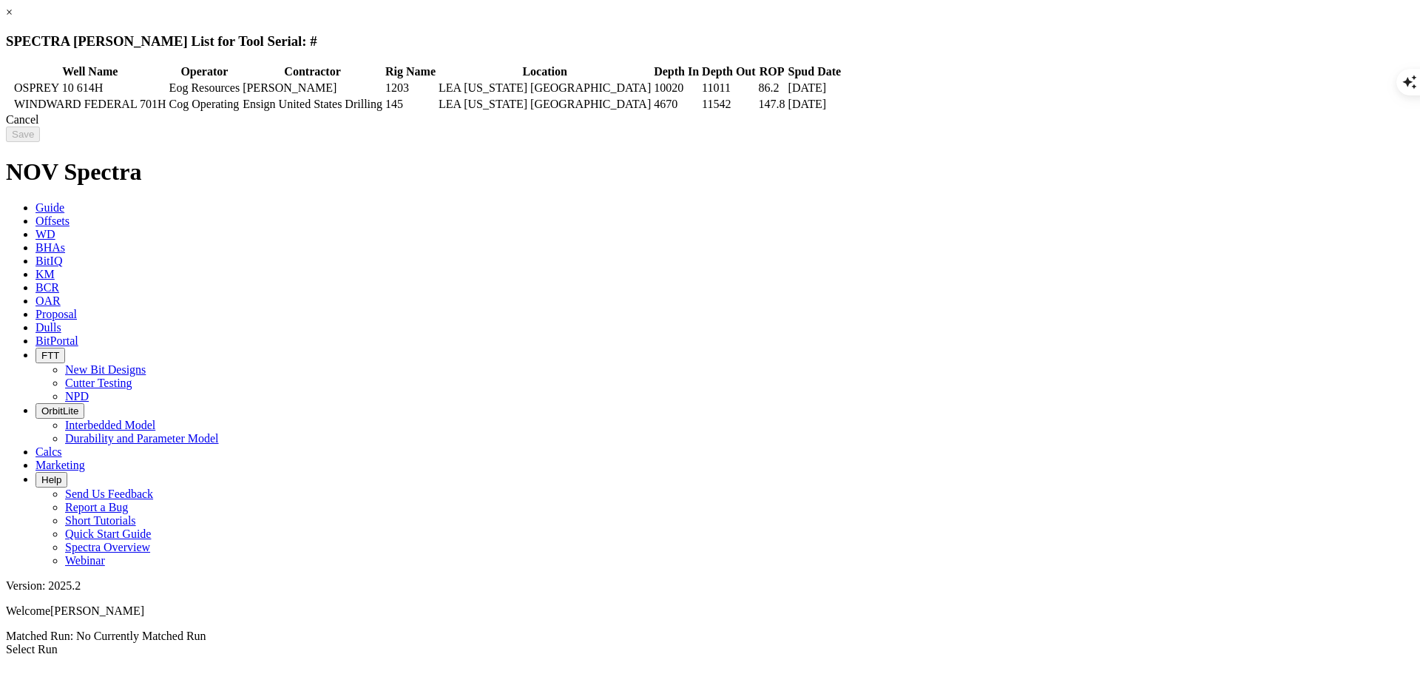
click at [1106, 126] on div "Cancel" at bounding box center [710, 119] width 1408 height 13
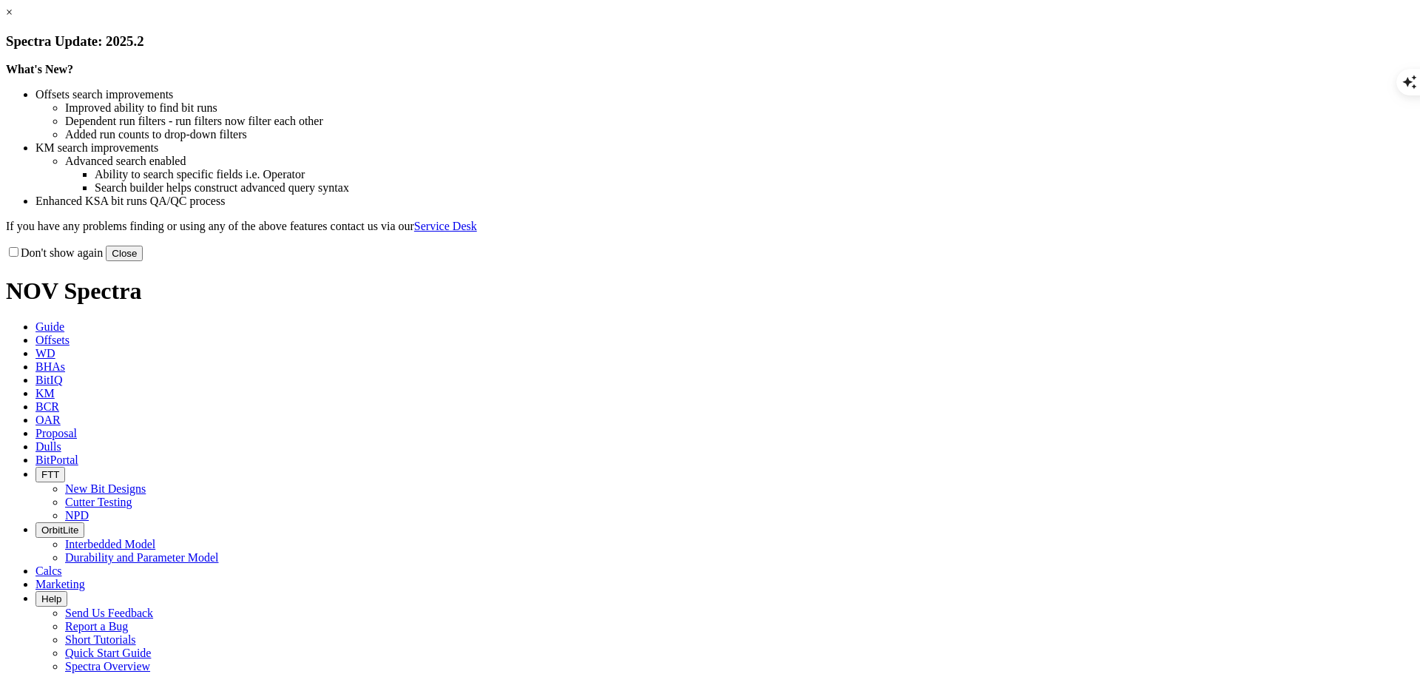
scroll to position [1484, 0]
click at [143, 261] on button "Close" at bounding box center [124, 254] width 37 height 16
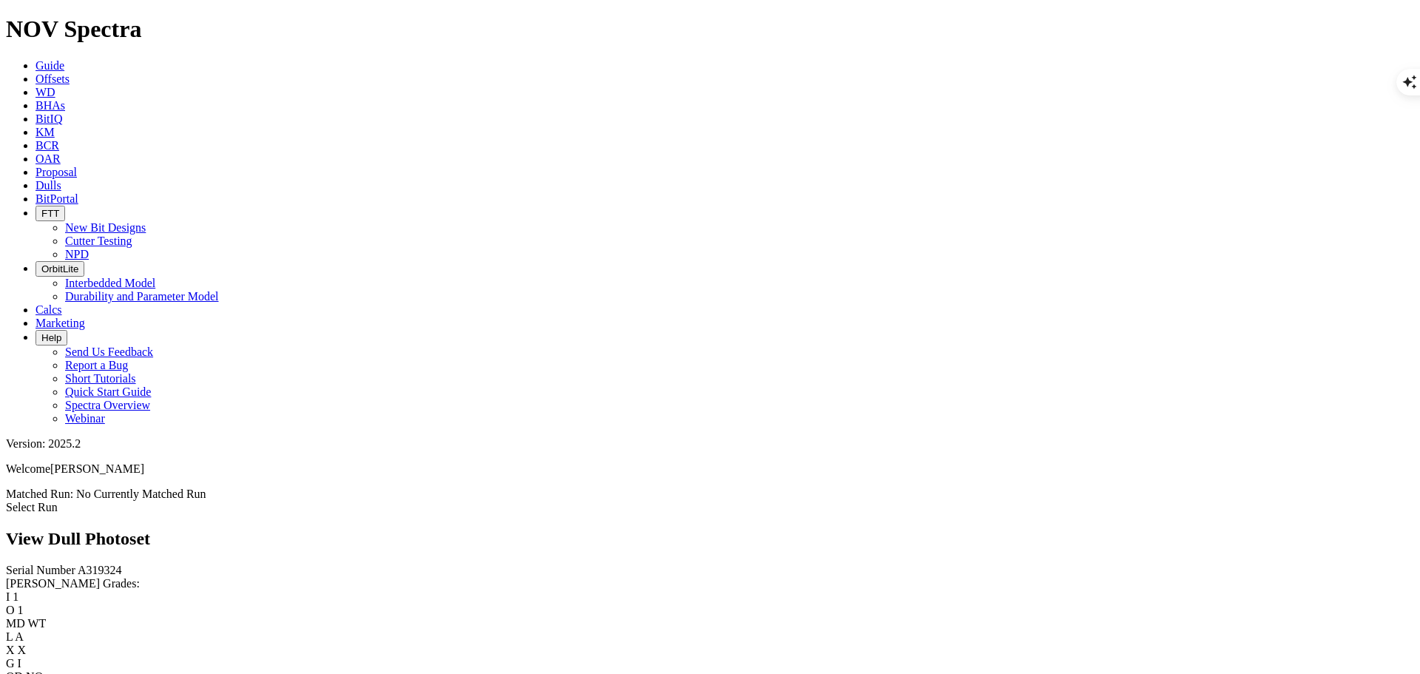
click at [58, 501] on link "Select Run" at bounding box center [32, 507] width 52 height 13
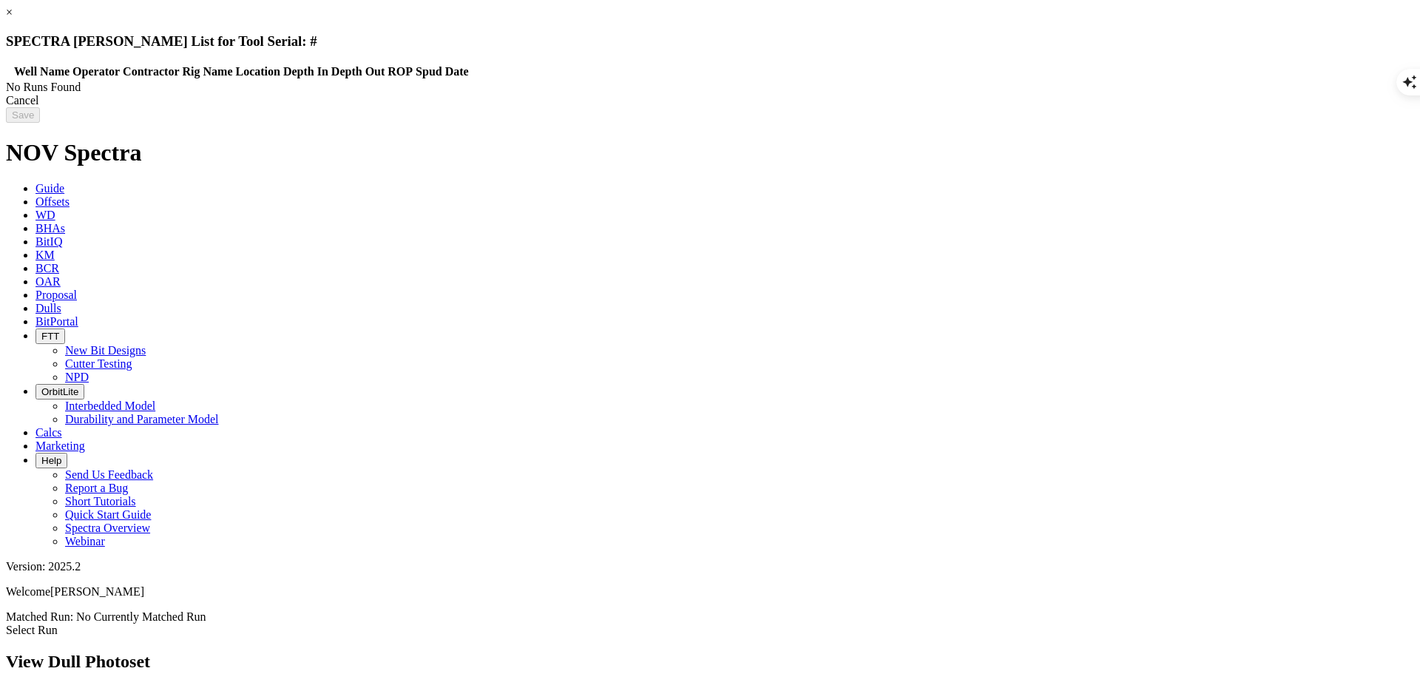
click at [1125, 107] on div "Cancel" at bounding box center [710, 100] width 1408 height 13
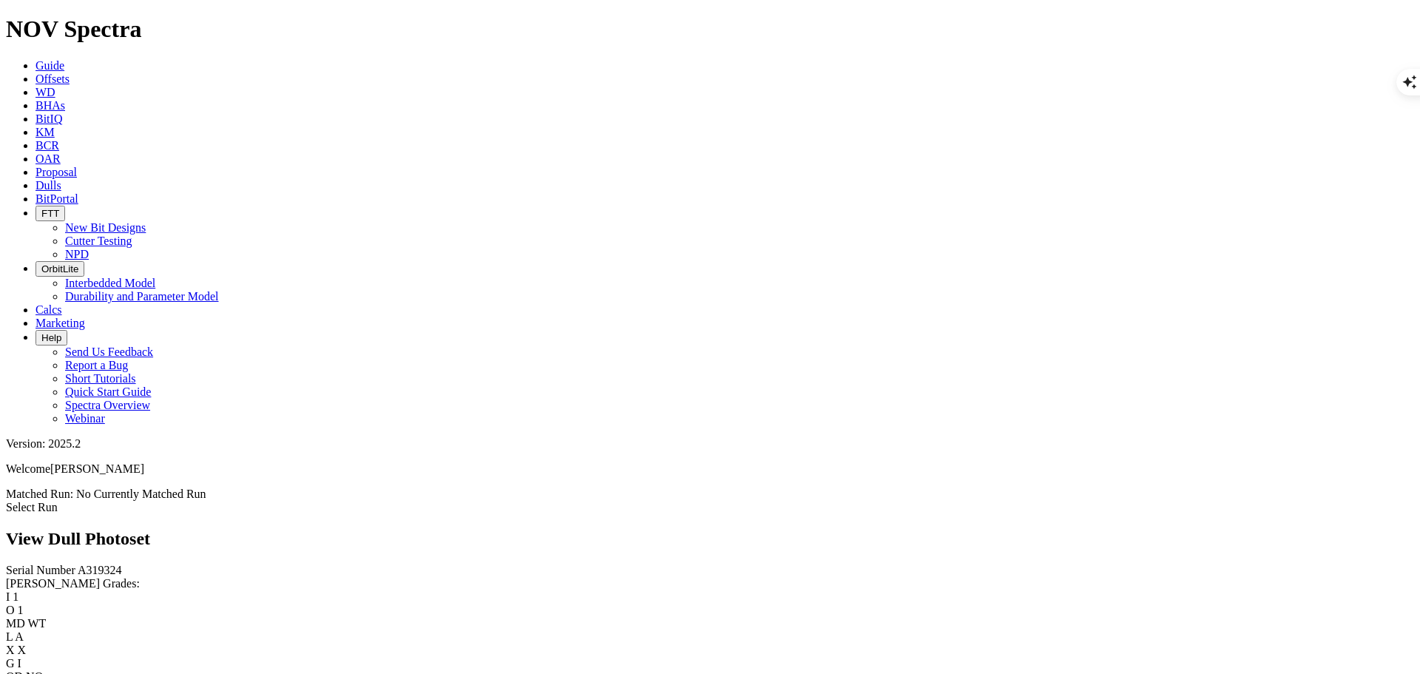
click at [59, 208] on span "FTT" at bounding box center [50, 213] width 18 height 11
click at [89, 248] on link "NPD" at bounding box center [77, 254] width 24 height 13
